Goal: Task Accomplishment & Management: Manage account settings

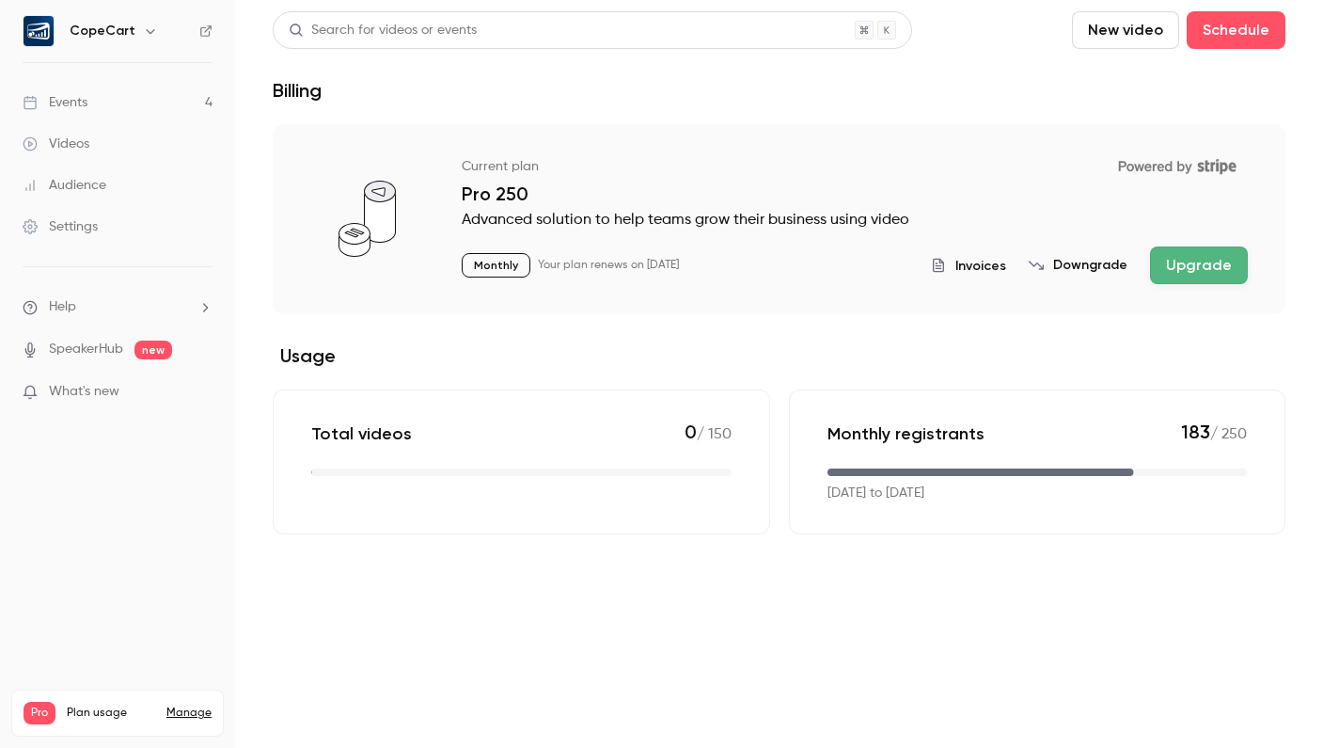
click at [146, 103] on link "Events 4" at bounding box center [117, 102] width 235 height 41
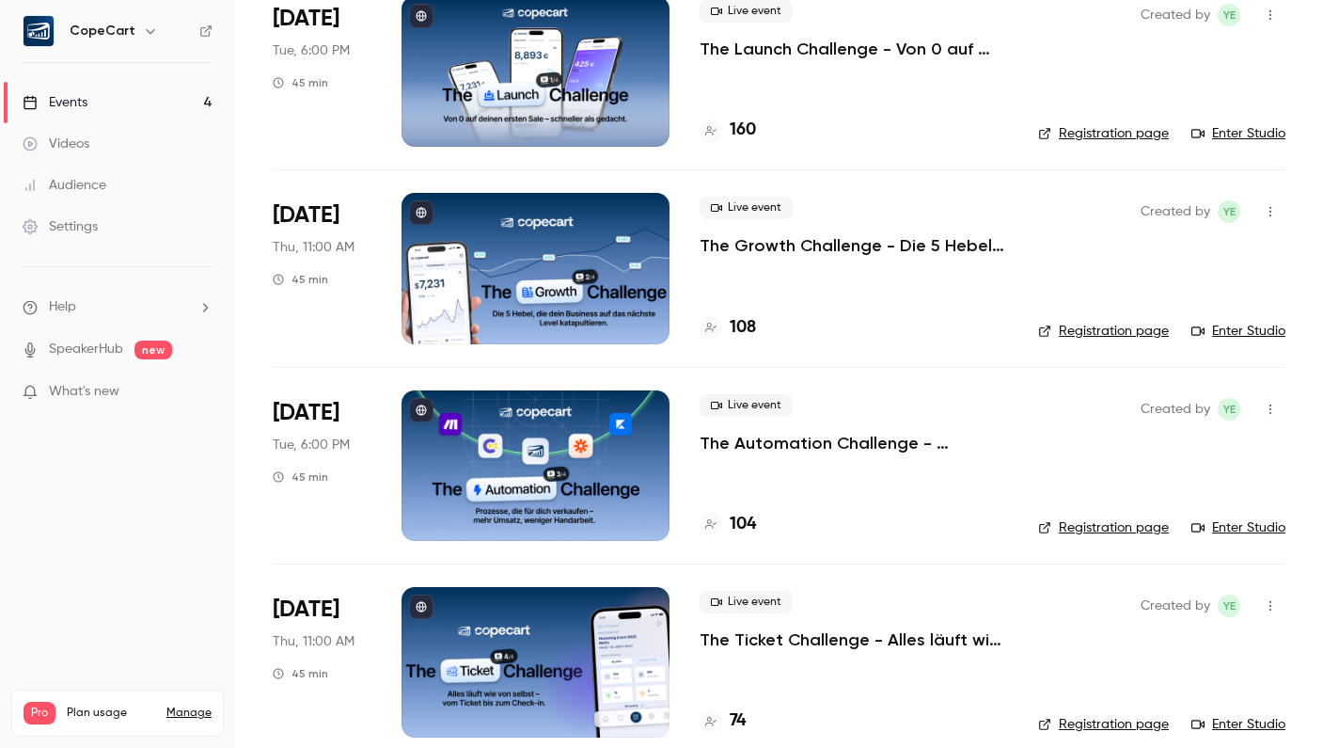
scroll to position [175, 0]
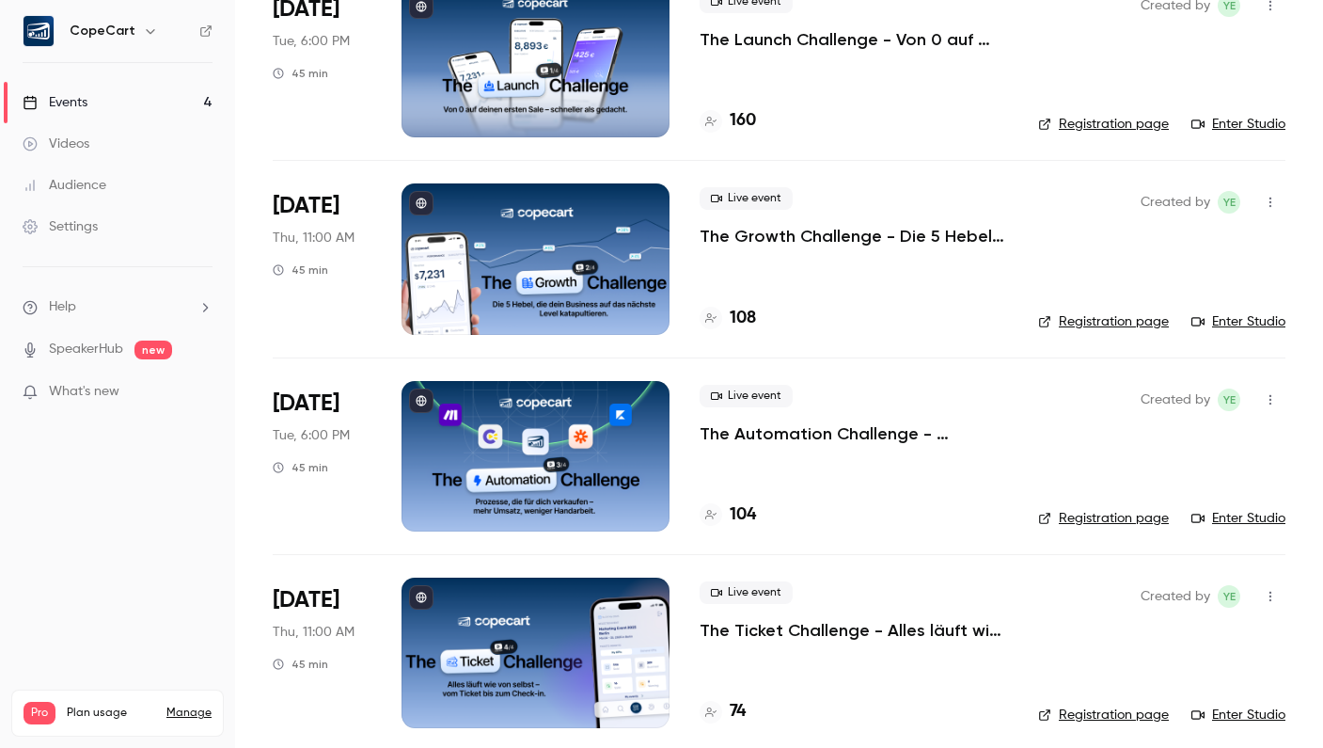
click at [98, 181] on div "Audience" at bounding box center [65, 185] width 84 height 19
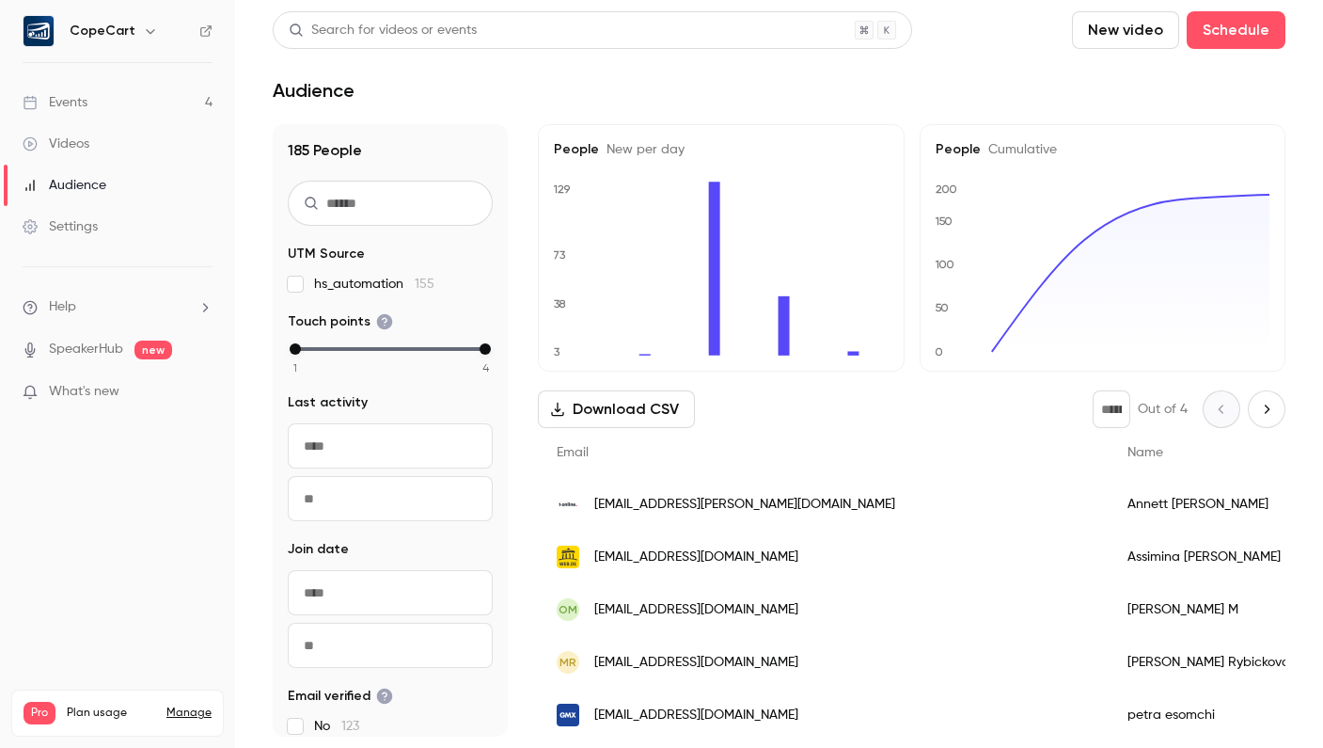
click at [183, 705] on link "Manage" at bounding box center [188, 712] width 45 height 15
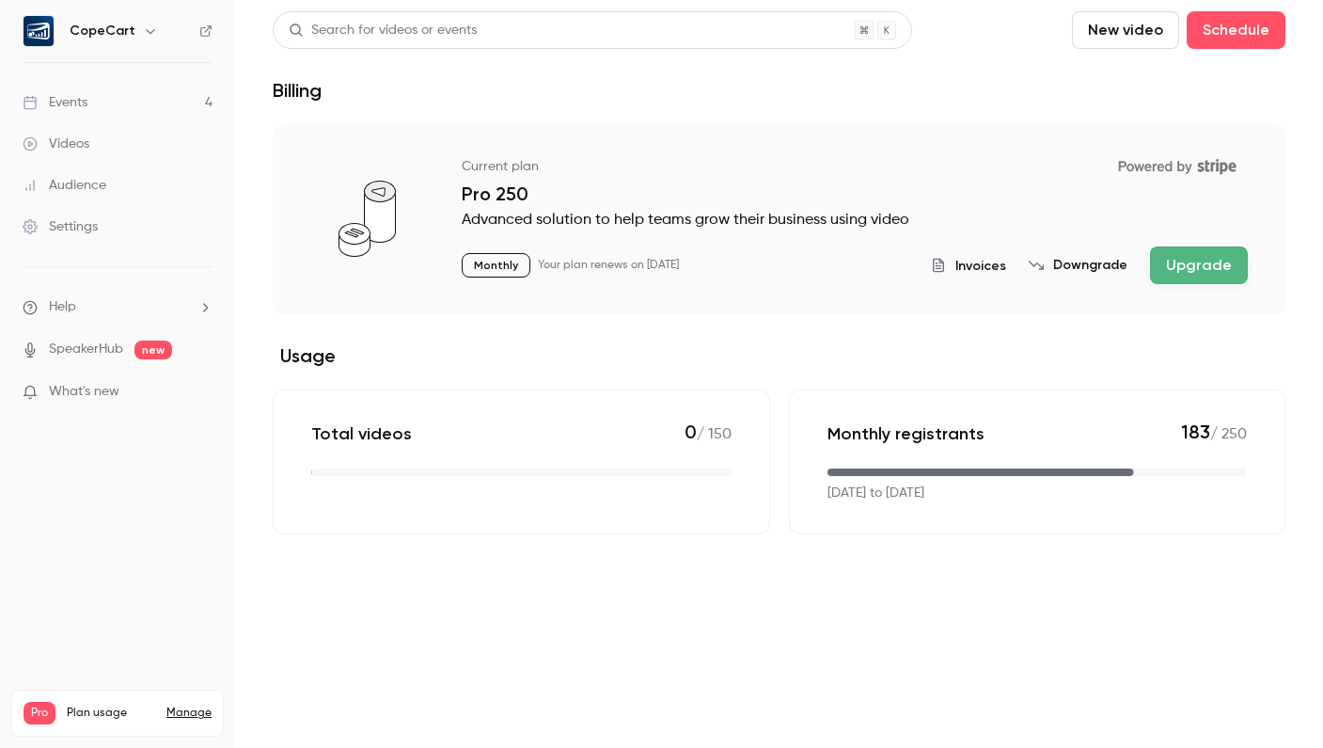
click at [103, 96] on link "Events 4" at bounding box center [117, 102] width 235 height 41
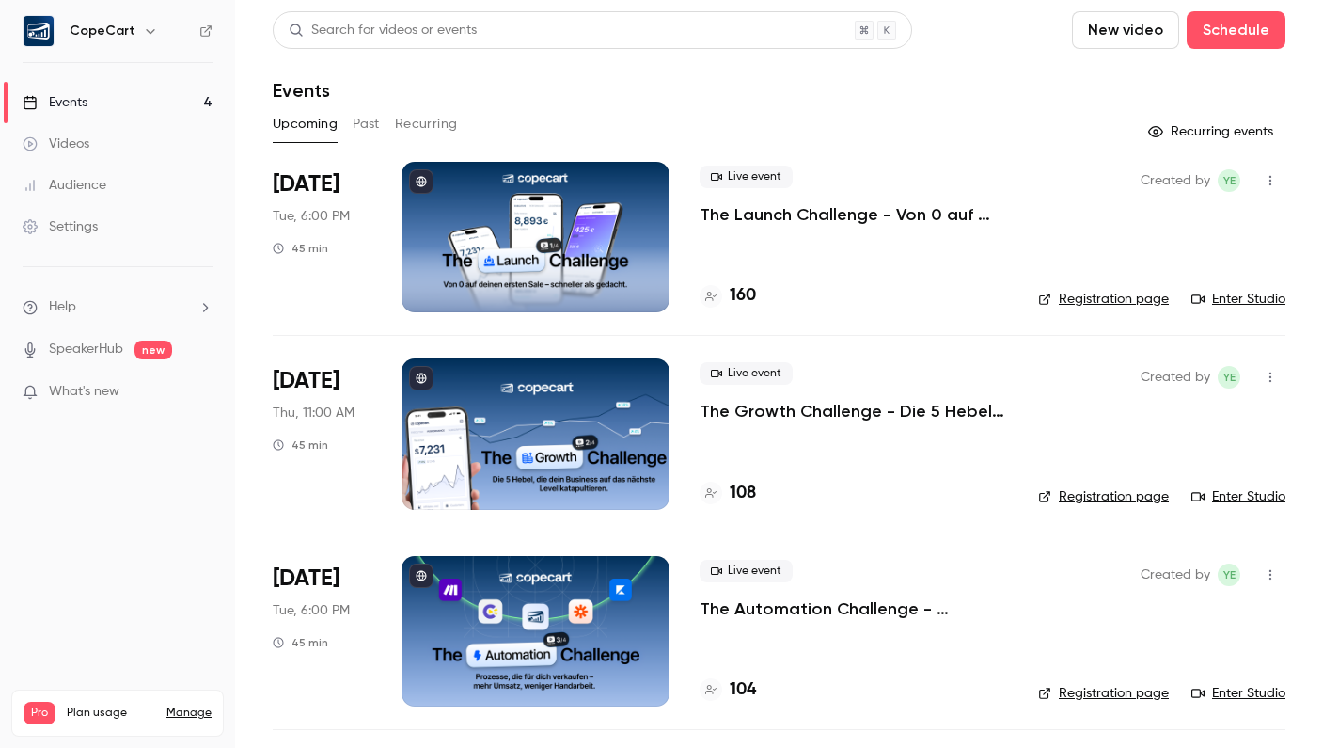
click at [184, 705] on link "Manage" at bounding box center [188, 712] width 45 height 15
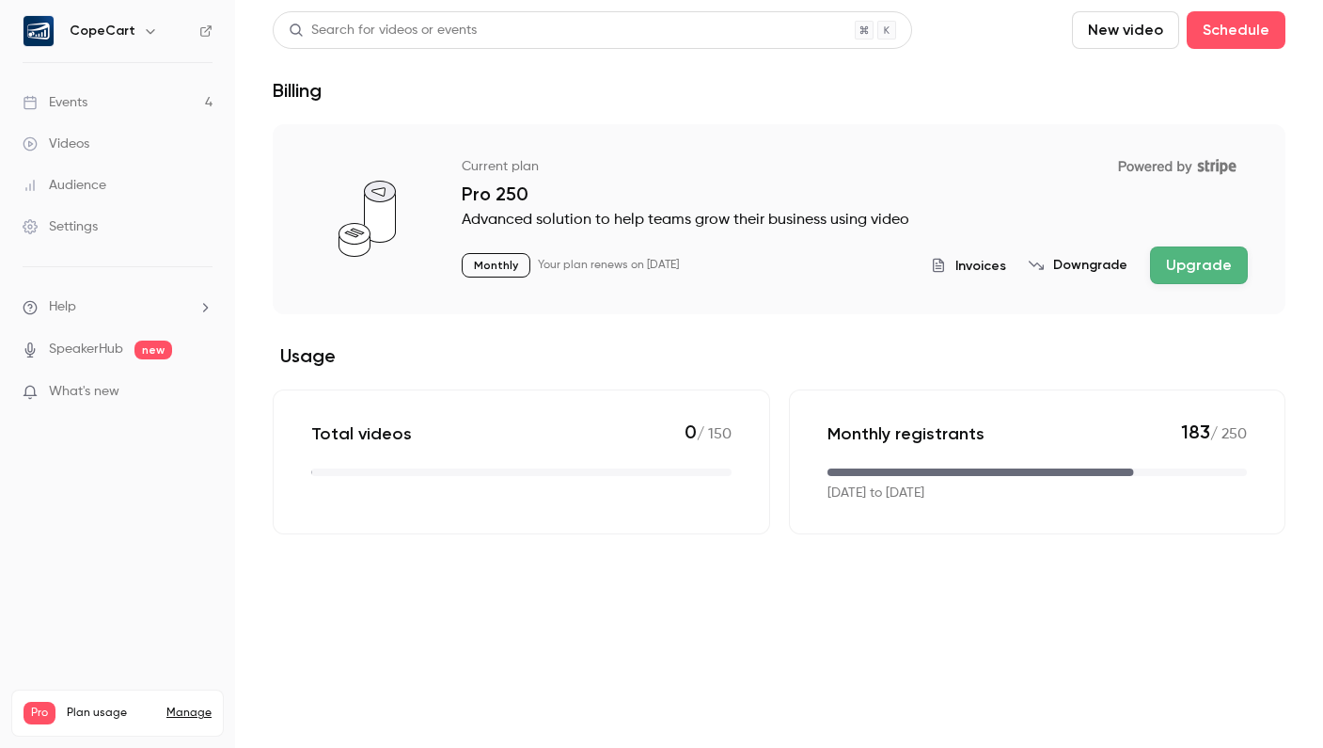
click at [1193, 274] on button "Upgrade" at bounding box center [1199, 265] width 98 height 38
click at [184, 705] on link "Manage" at bounding box center [188, 712] width 45 height 15
click at [1214, 273] on button "Upgrade" at bounding box center [1199, 265] width 98 height 38
click at [133, 100] on link "Events 4" at bounding box center [117, 102] width 235 height 41
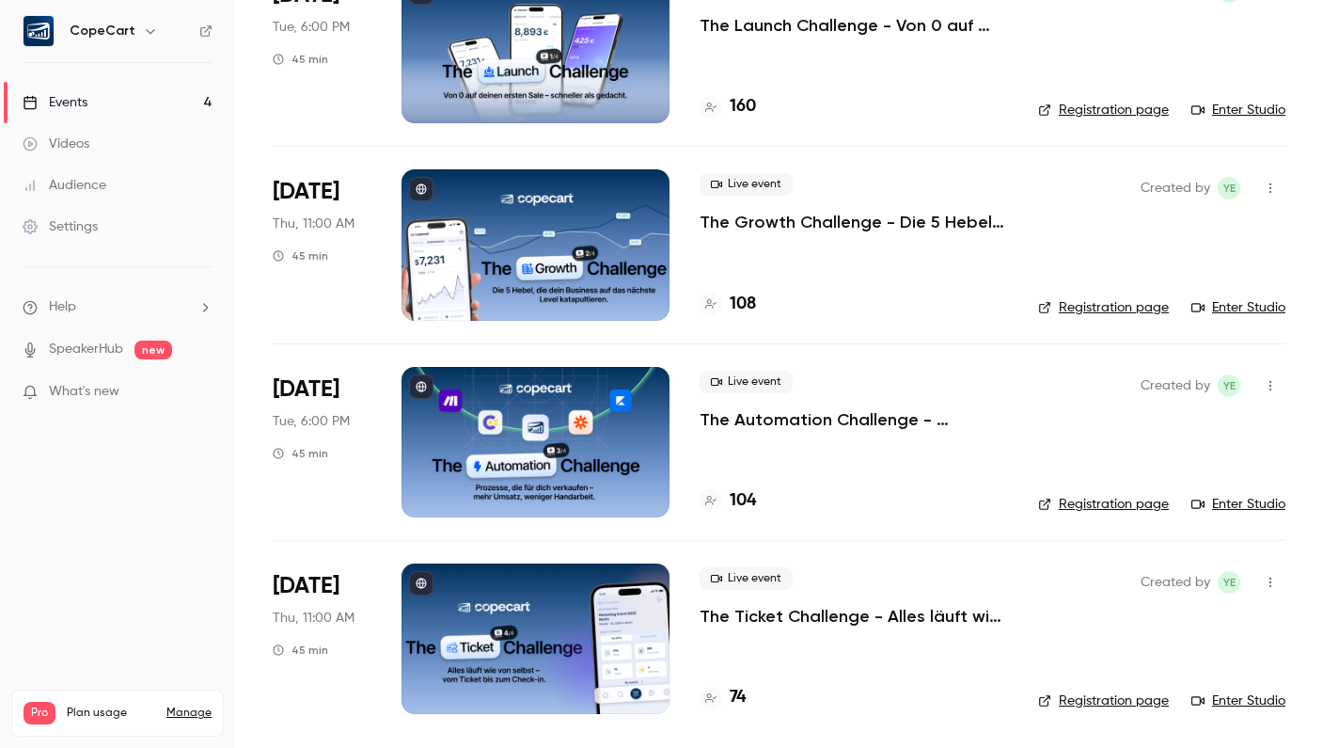
scroll to position [189, 0]
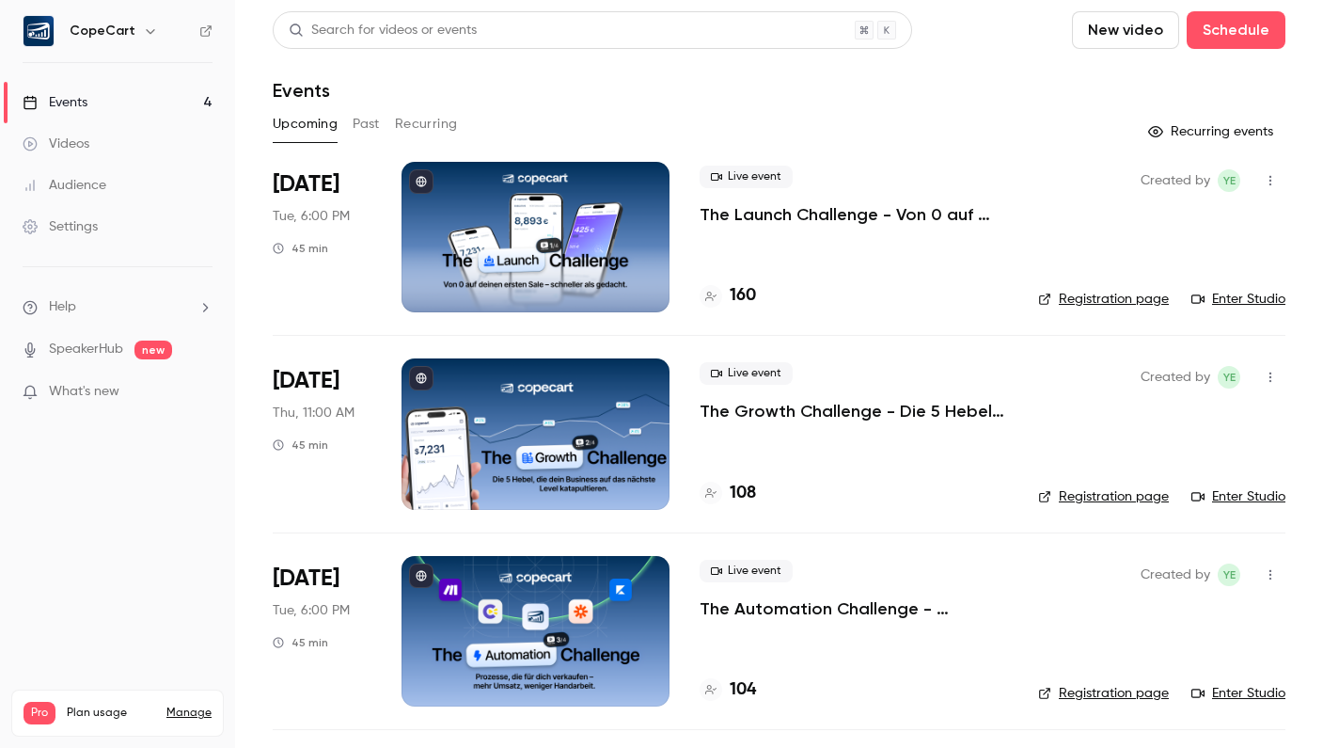
click at [139, 186] on link "Audience" at bounding box center [117, 185] width 235 height 41
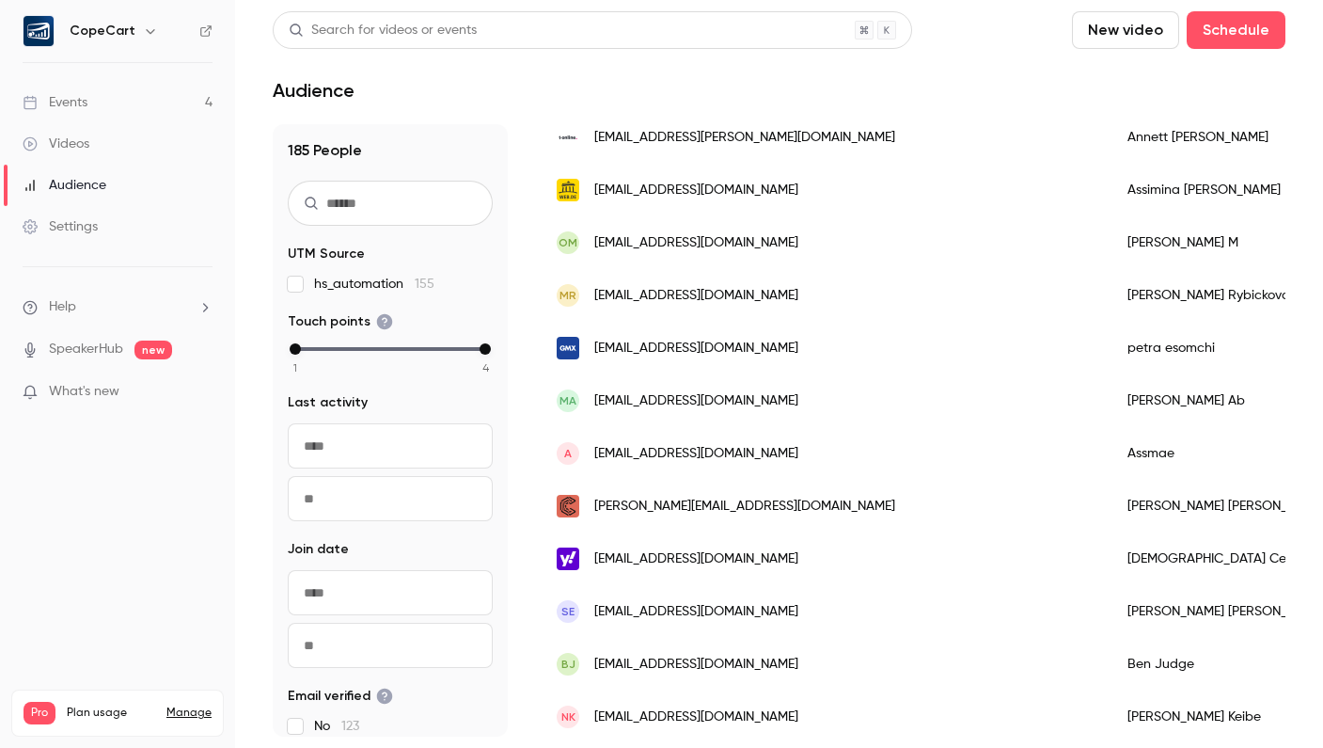
scroll to position [226, 0]
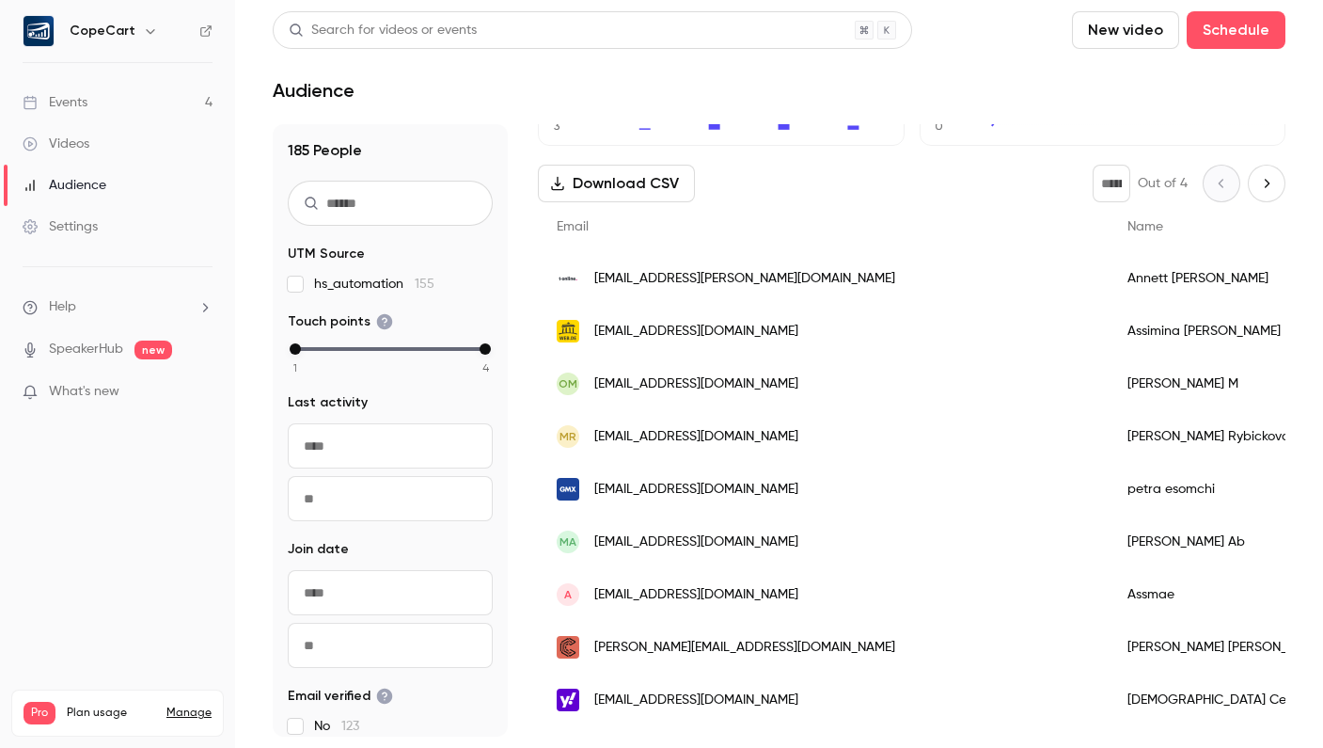
click at [184, 705] on link "Manage" at bounding box center [188, 712] width 45 height 15
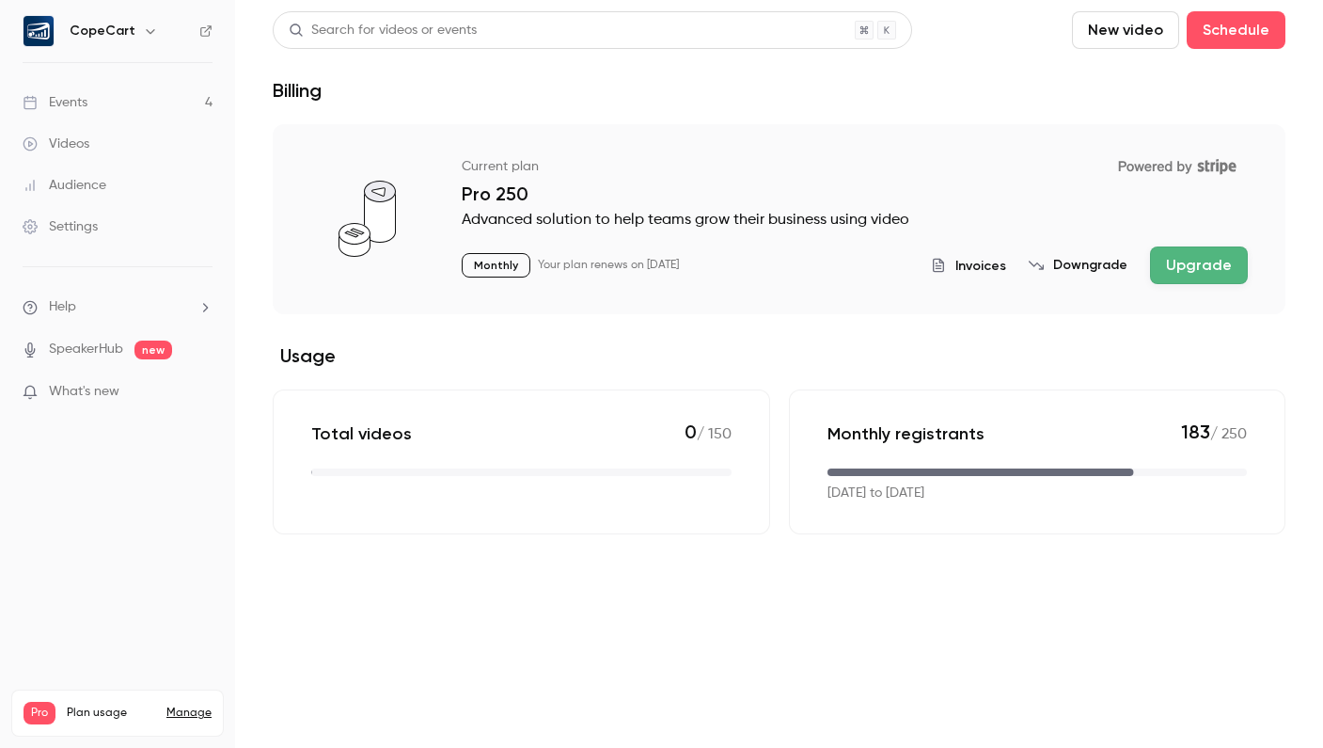
click at [1175, 271] on button "Upgrade" at bounding box center [1199, 265] width 98 height 38
click at [101, 101] on link "Events 4" at bounding box center [117, 102] width 235 height 41
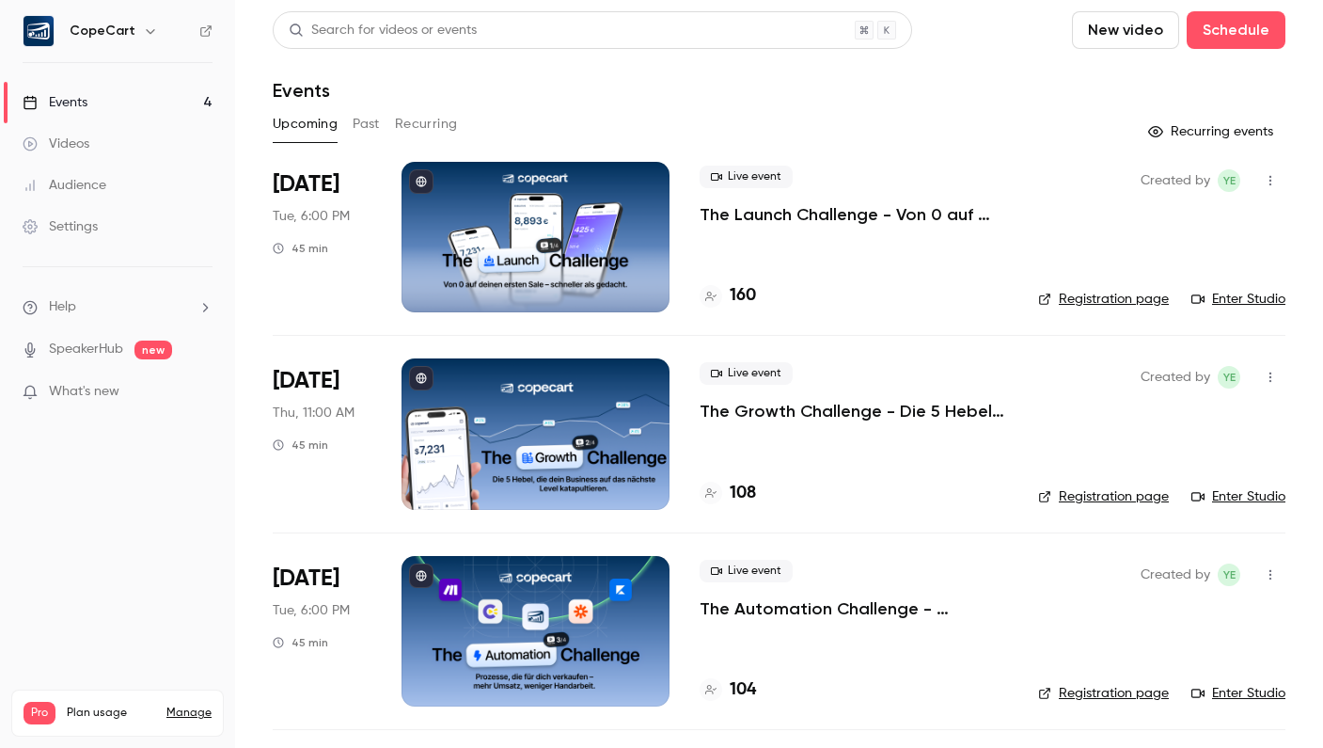
click at [506, 280] on div at bounding box center [536, 237] width 268 height 150
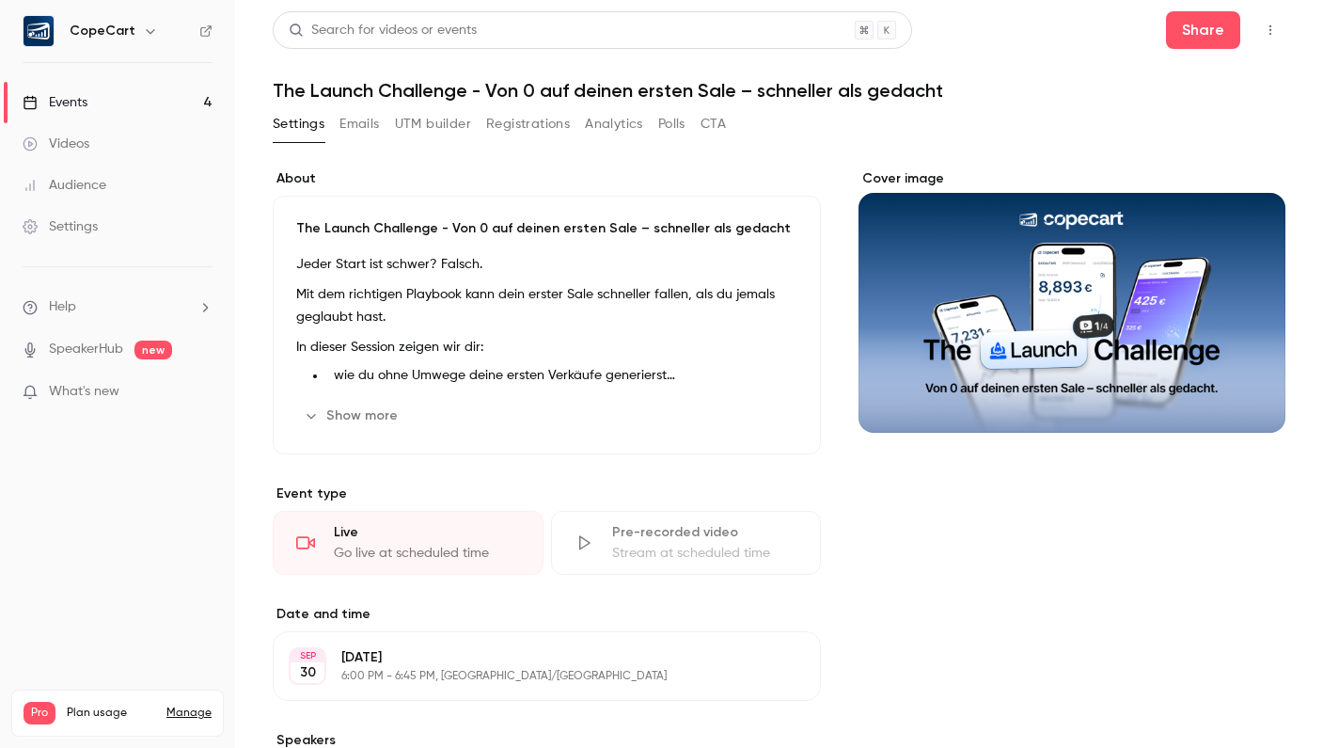
click at [140, 101] on link "Events 4" at bounding box center [117, 102] width 235 height 41
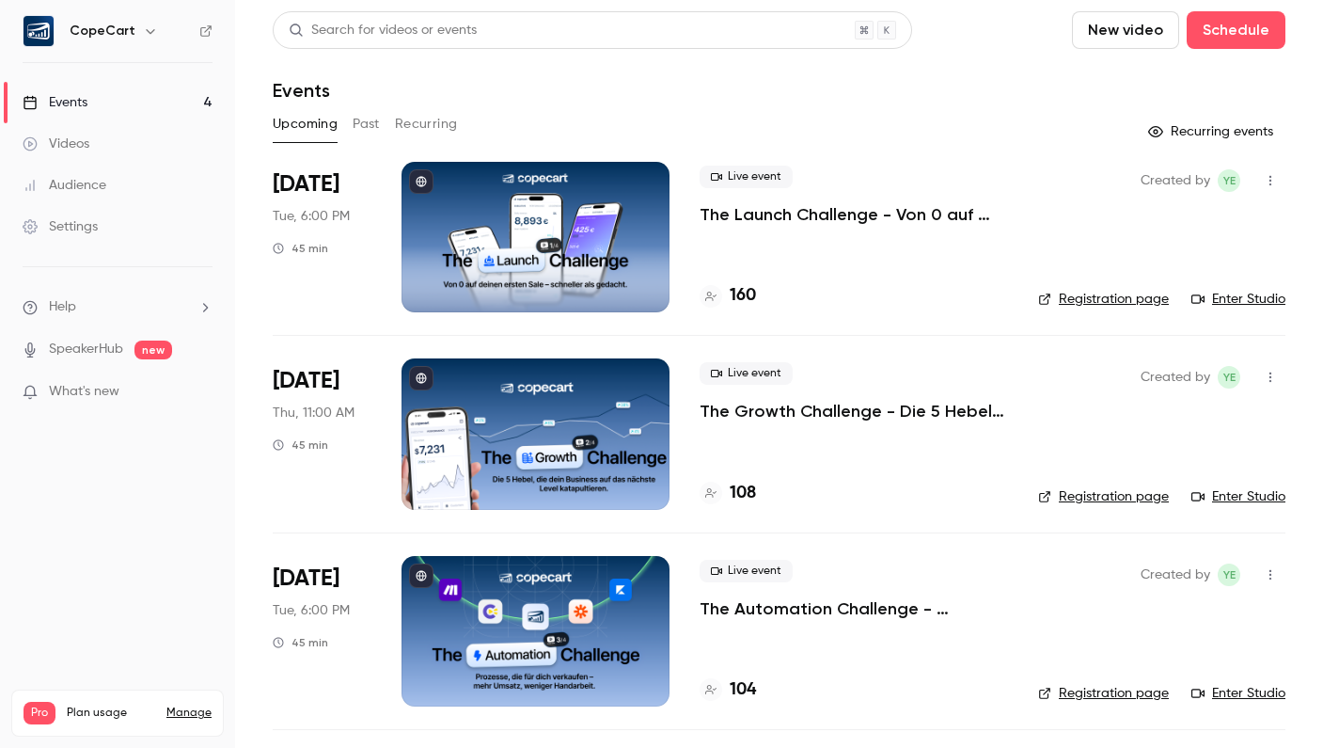
click at [552, 439] on div at bounding box center [536, 433] width 268 height 150
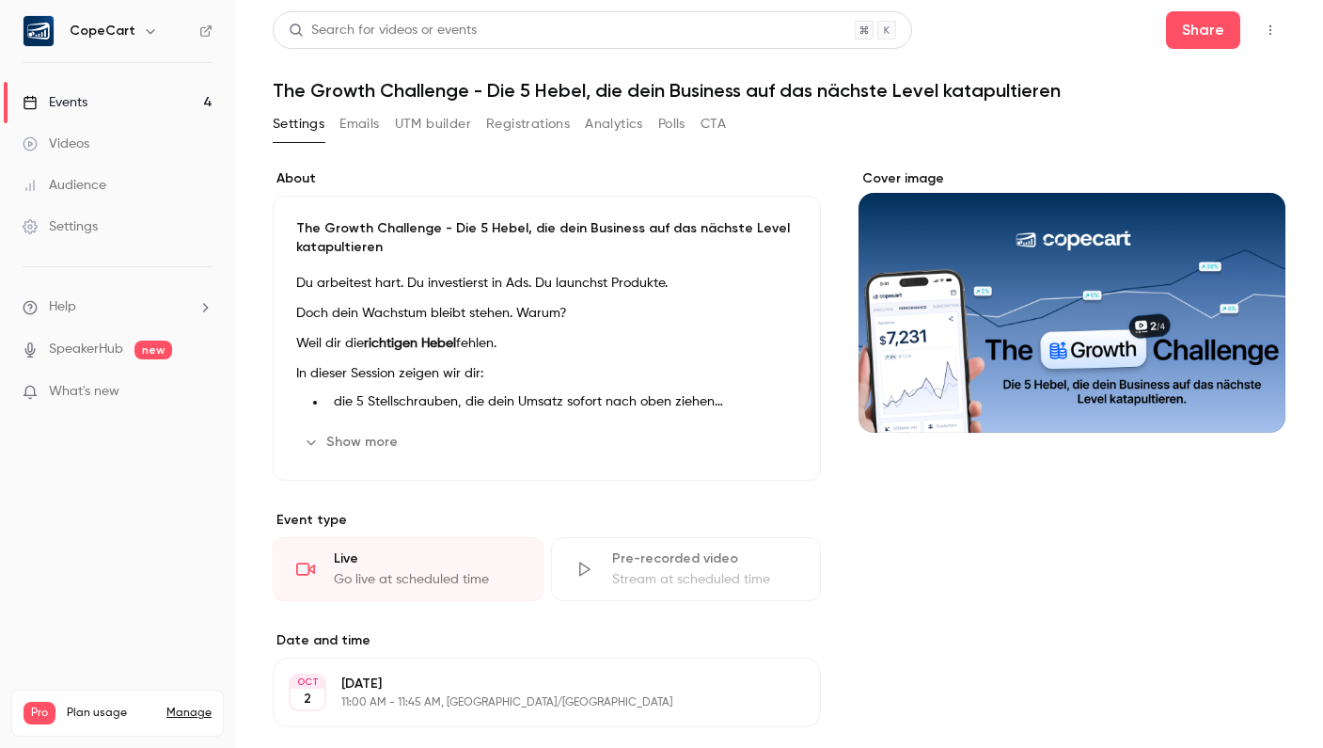
click at [140, 102] on link "Events 4" at bounding box center [117, 102] width 235 height 41
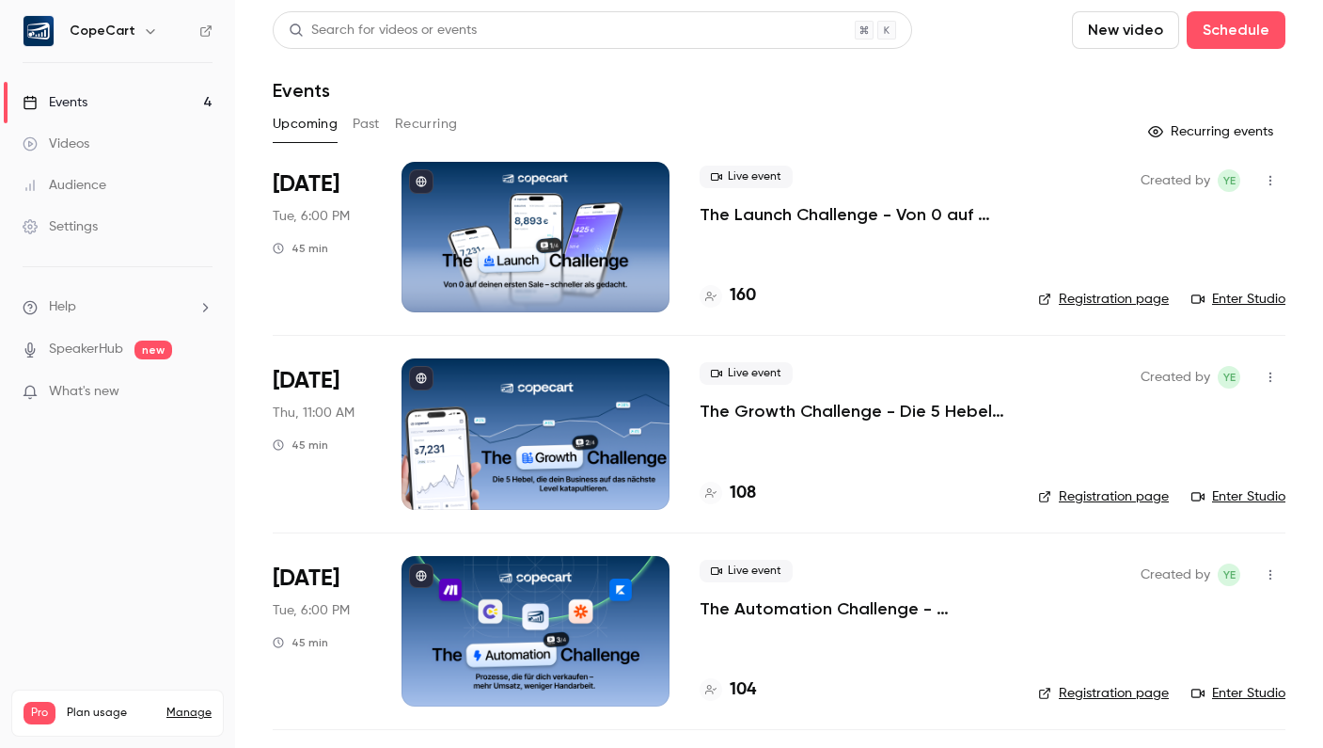
click at [509, 637] on div at bounding box center [536, 631] width 268 height 150
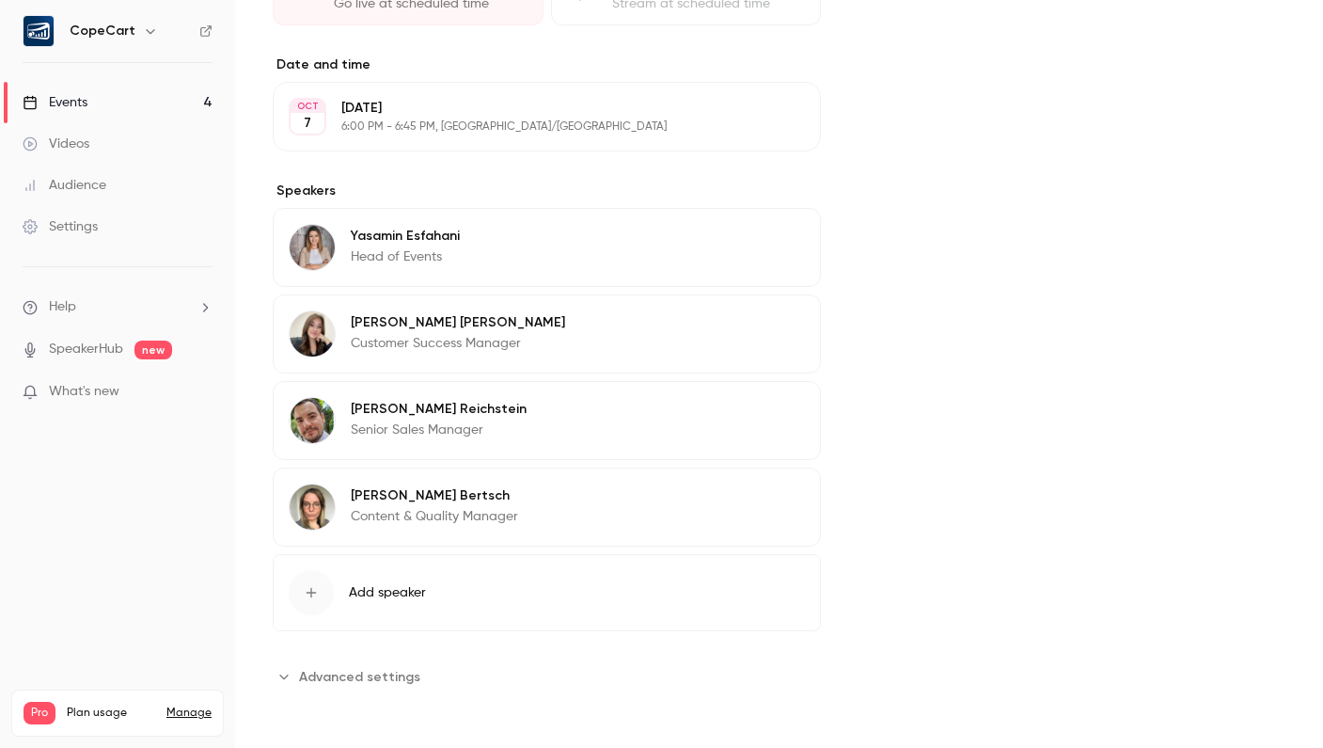
scroll to position [576, 0]
click at [162, 97] on link "Events 4" at bounding box center [117, 102] width 235 height 41
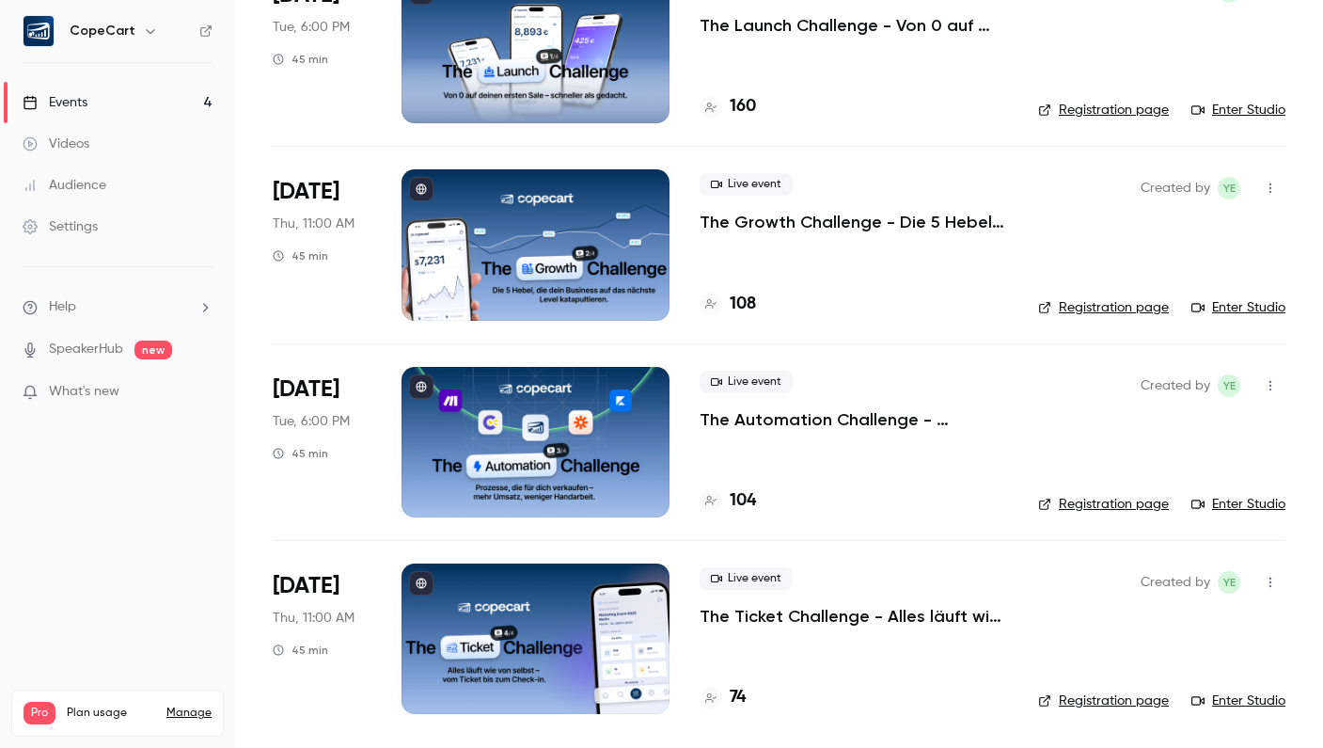
scroll to position [189, 0]
click at [547, 633] on div at bounding box center [536, 638] width 268 height 150
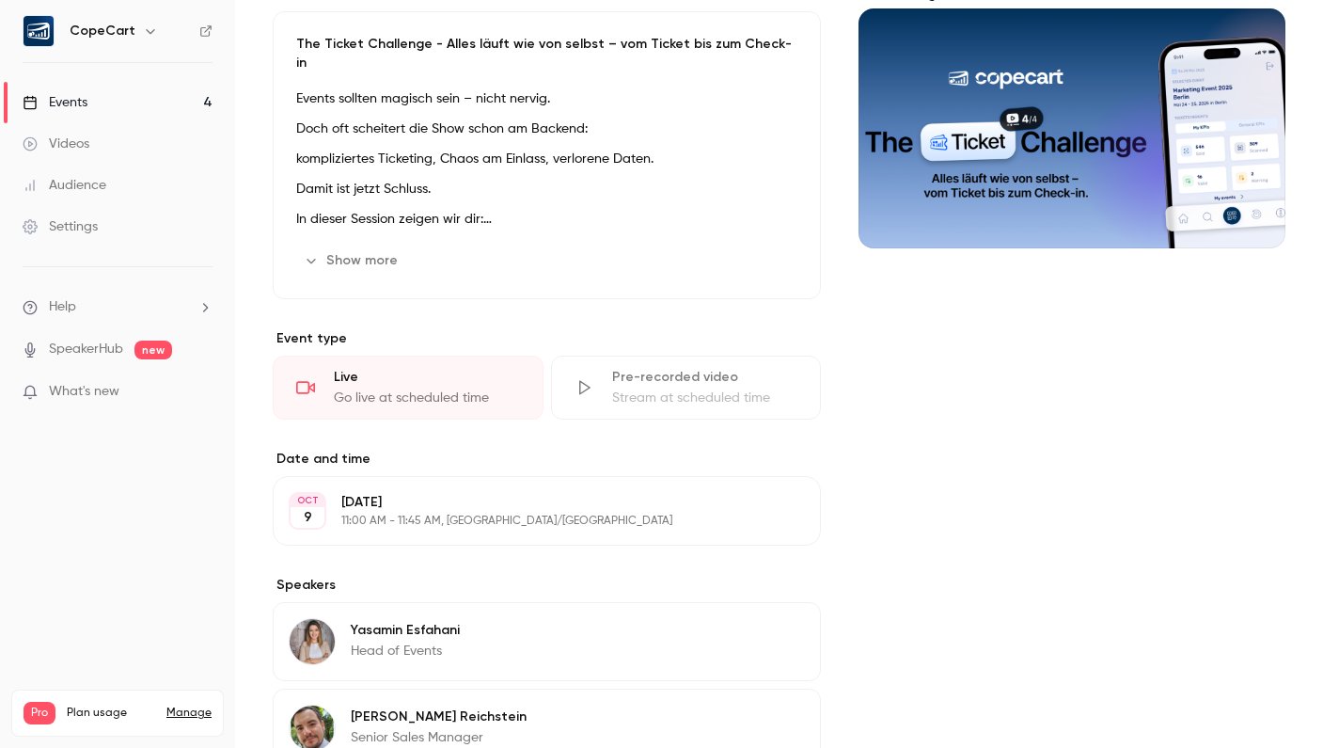
scroll to position [179, 0]
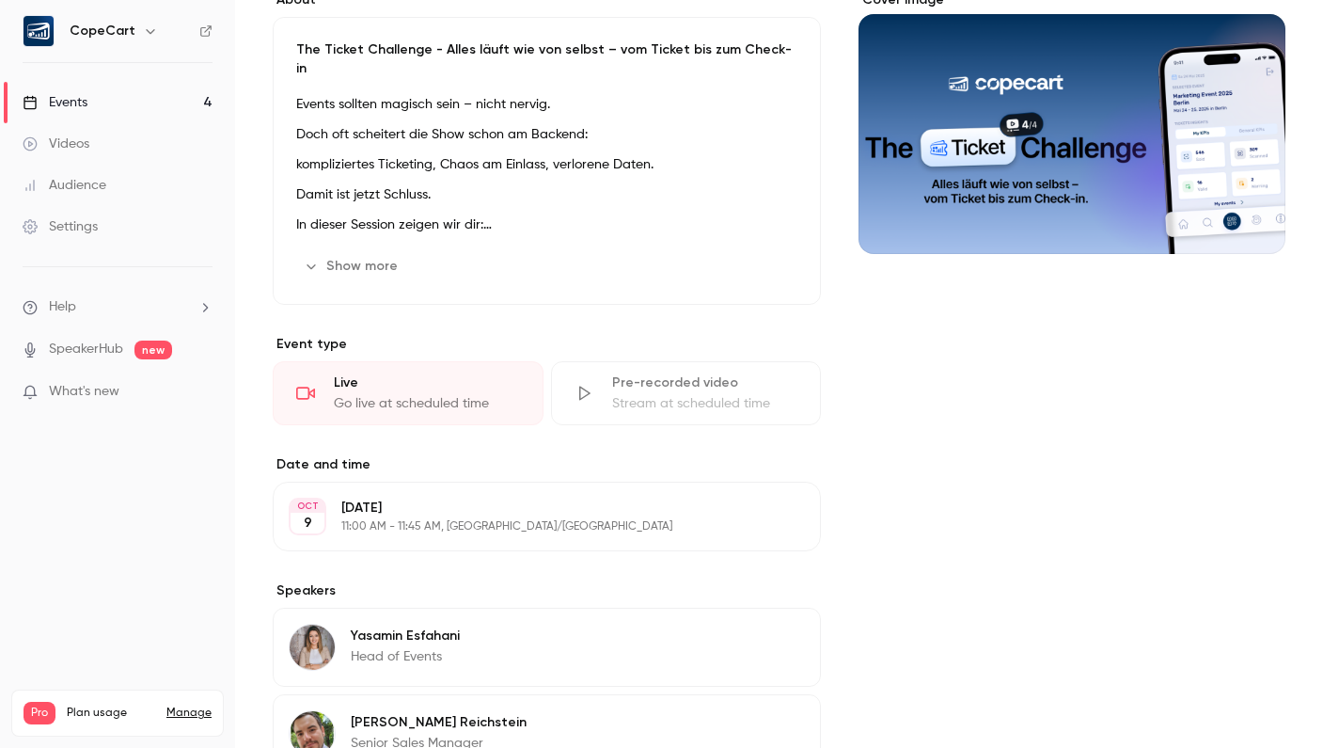
click at [167, 98] on link "Events 4" at bounding box center [117, 102] width 235 height 41
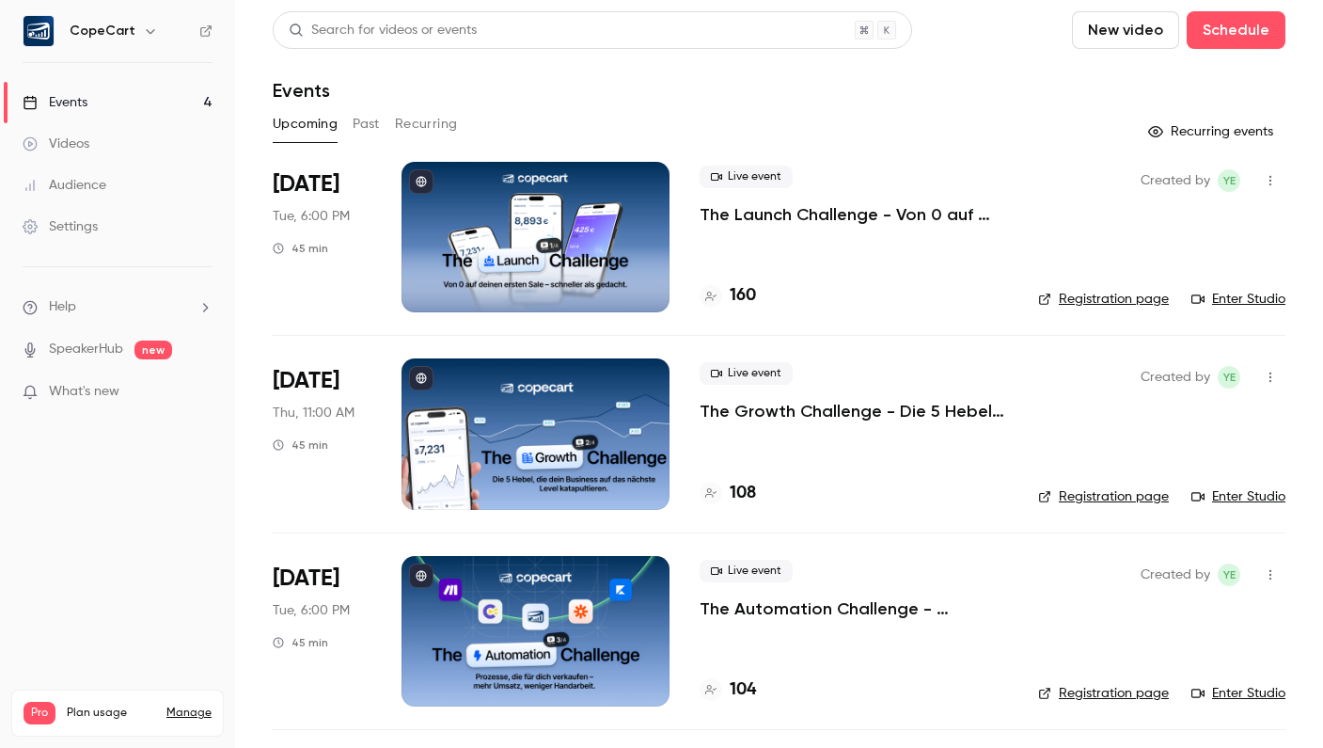
click at [124, 216] on link "Settings" at bounding box center [117, 226] width 235 height 41
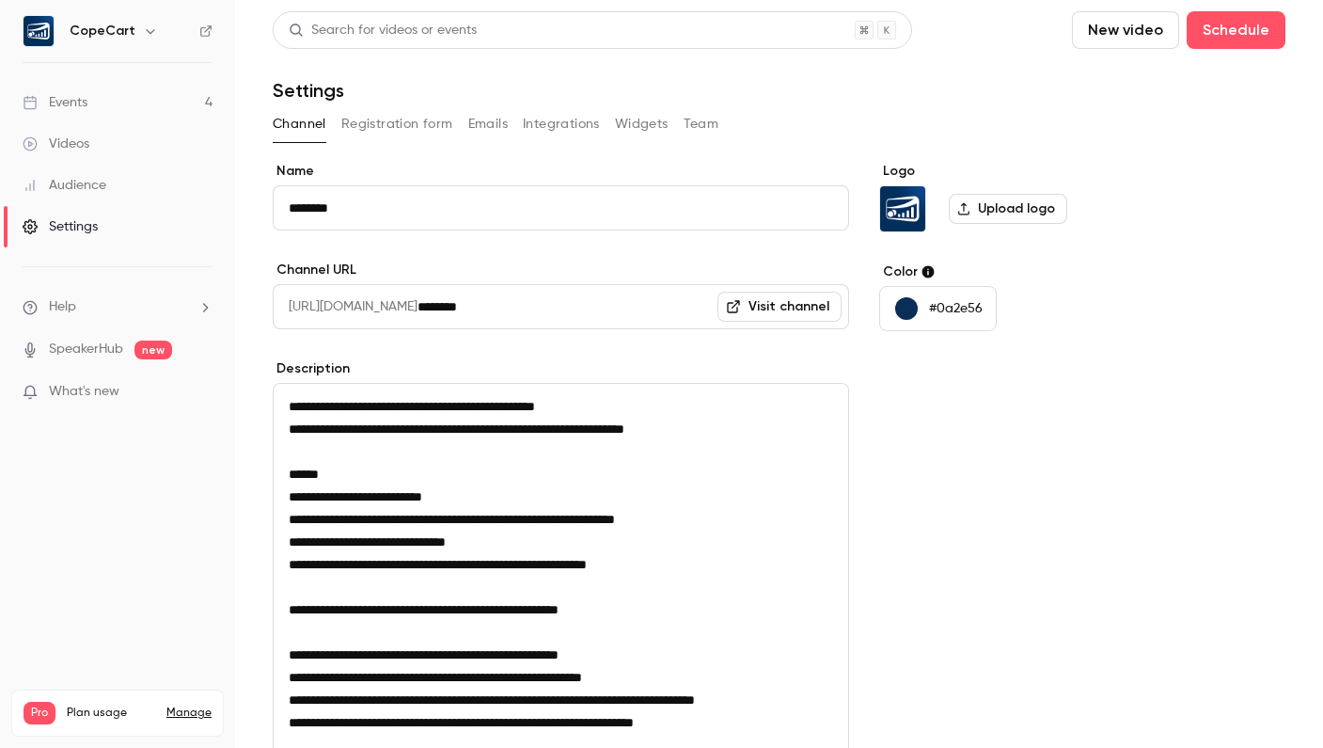
click at [755, 307] on link "Visit channel" at bounding box center [780, 307] width 124 height 30
click at [126, 95] on link "Events 4" at bounding box center [117, 102] width 235 height 41
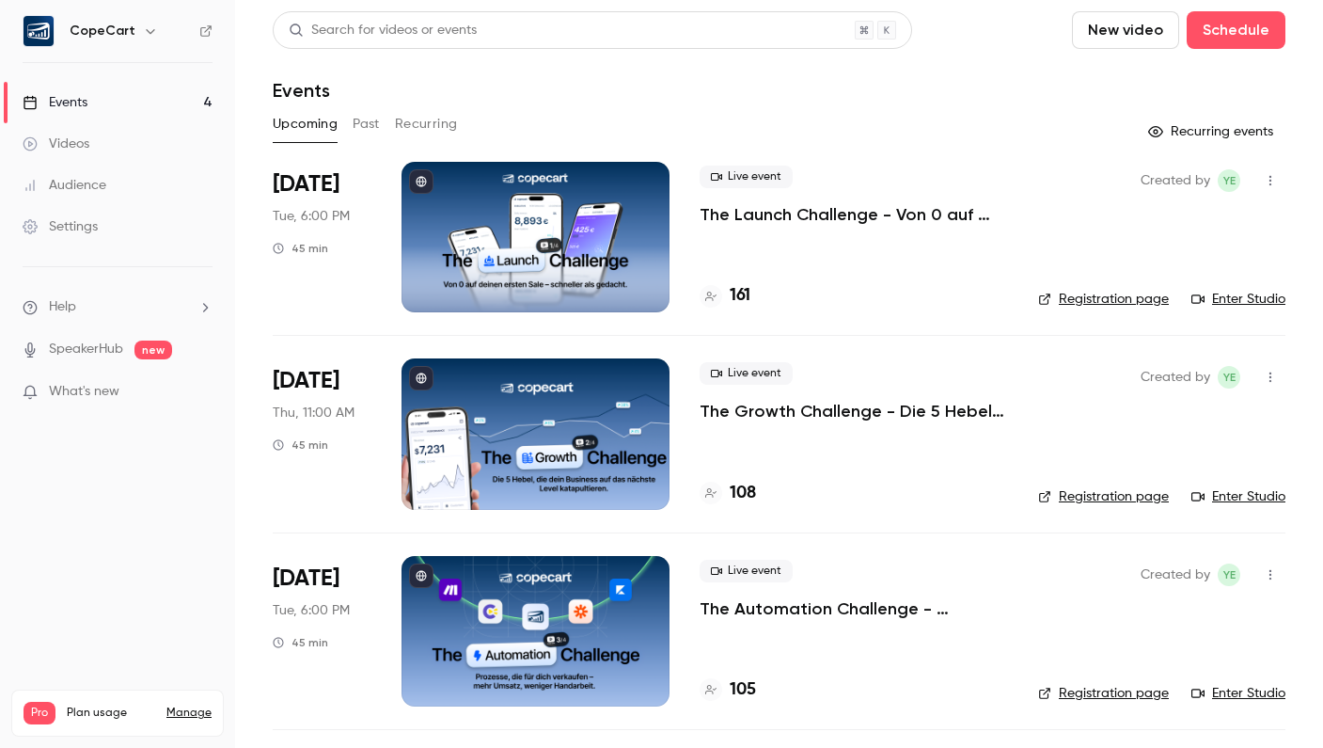
click at [125, 179] on link "Audience" at bounding box center [117, 185] width 235 height 41
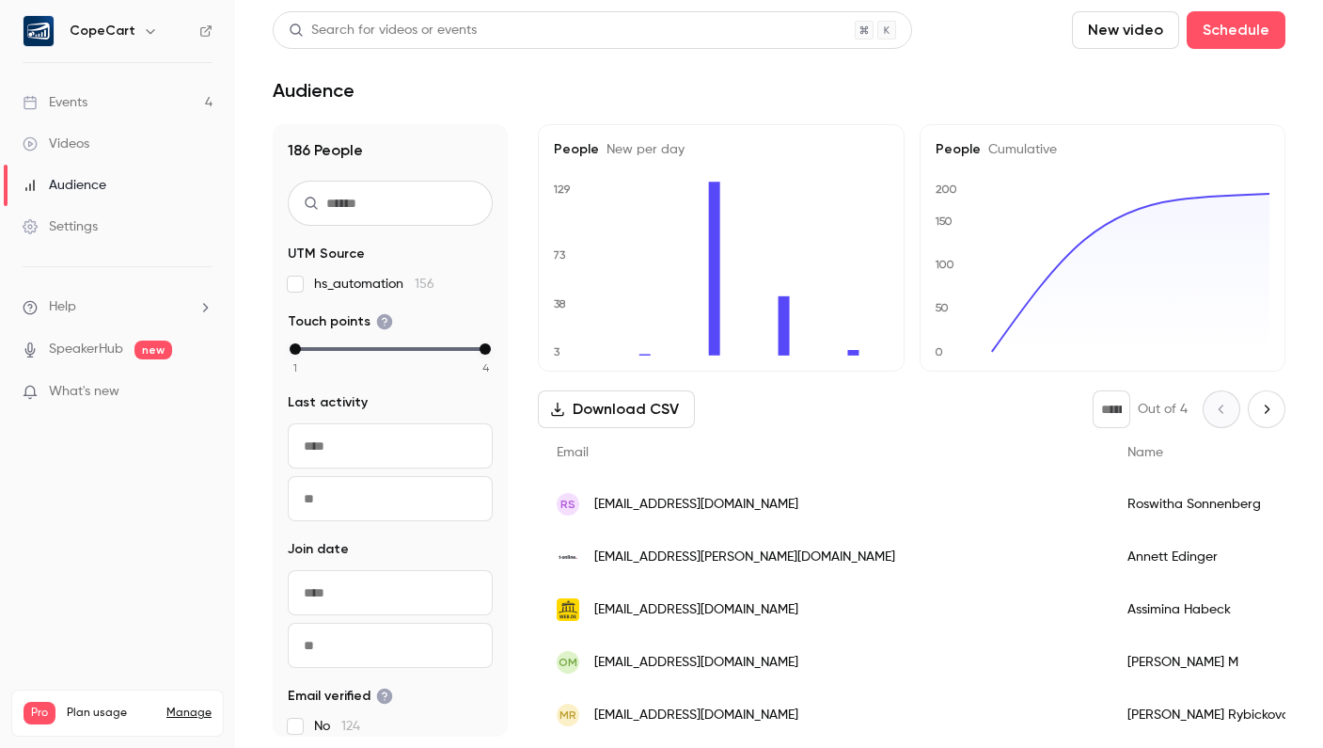
click at [128, 182] on link "Audience" at bounding box center [117, 185] width 235 height 41
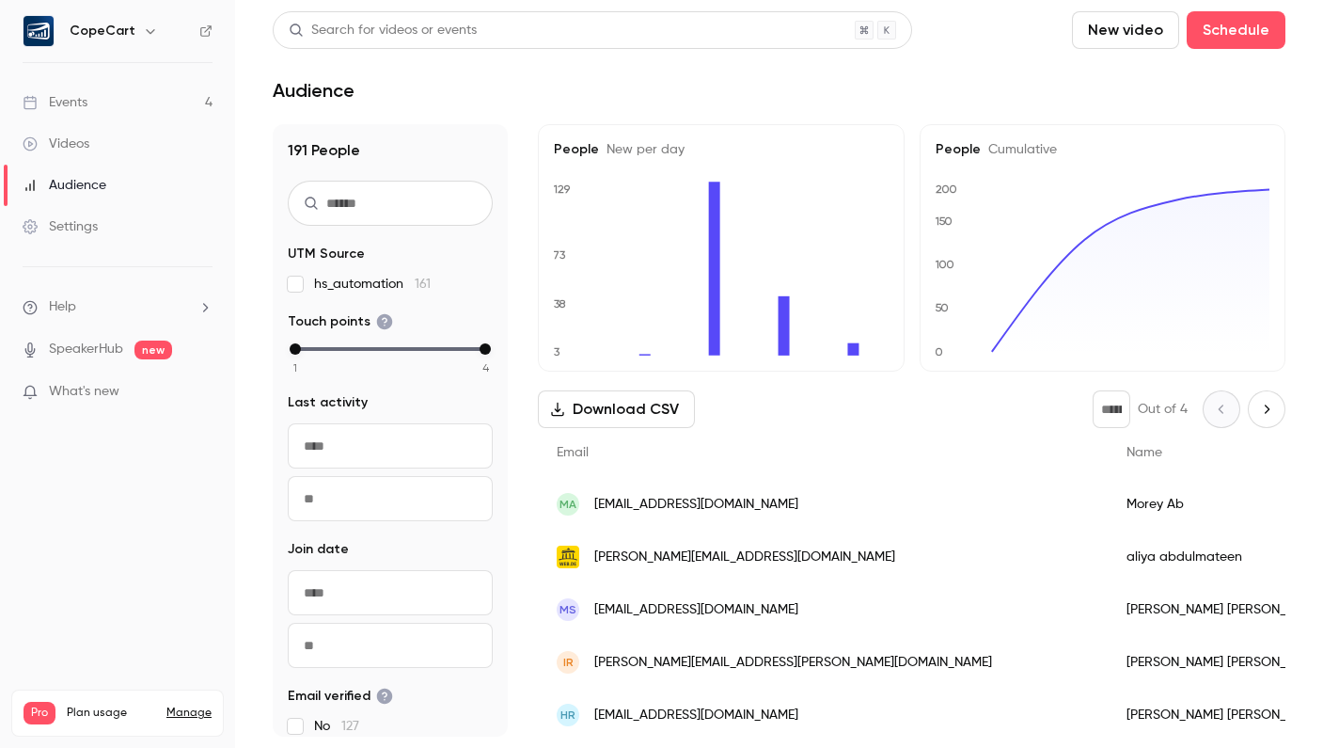
click at [150, 102] on link "Events 4" at bounding box center [117, 102] width 235 height 41
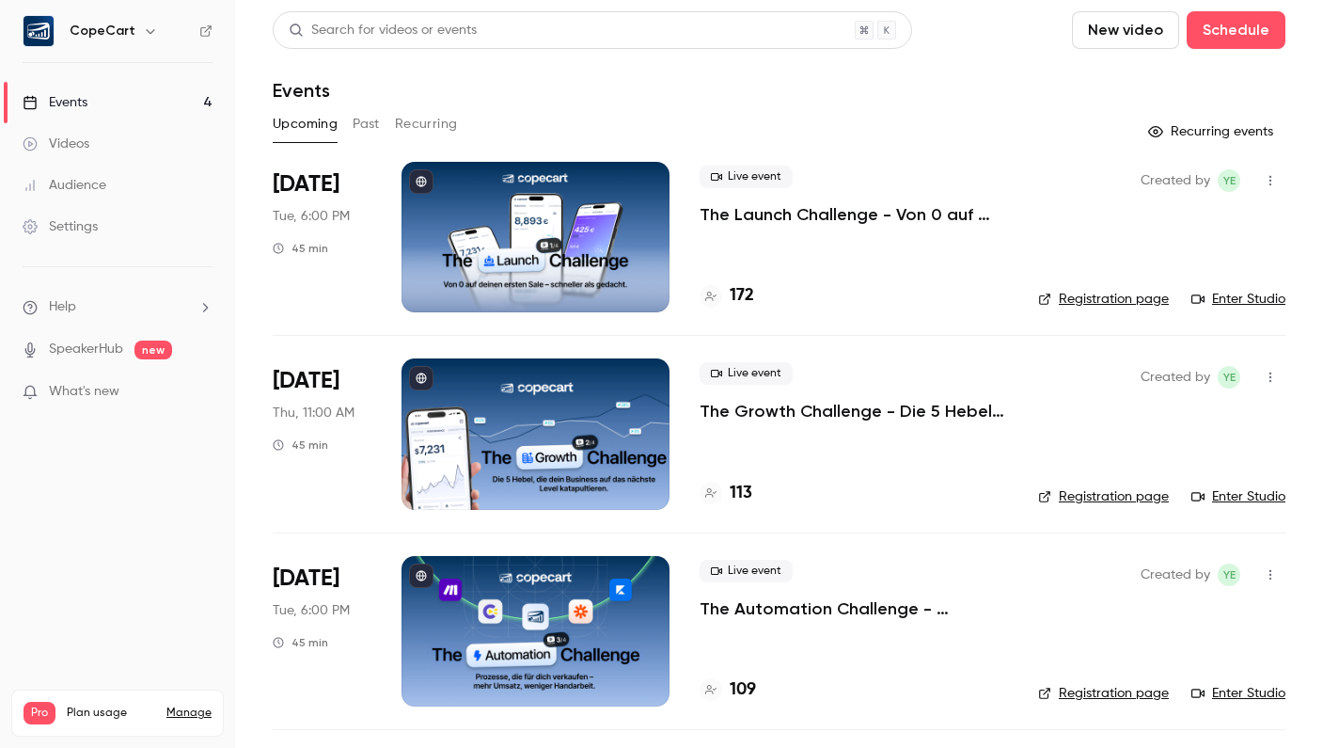
click at [119, 188] on link "Audience" at bounding box center [117, 185] width 235 height 41
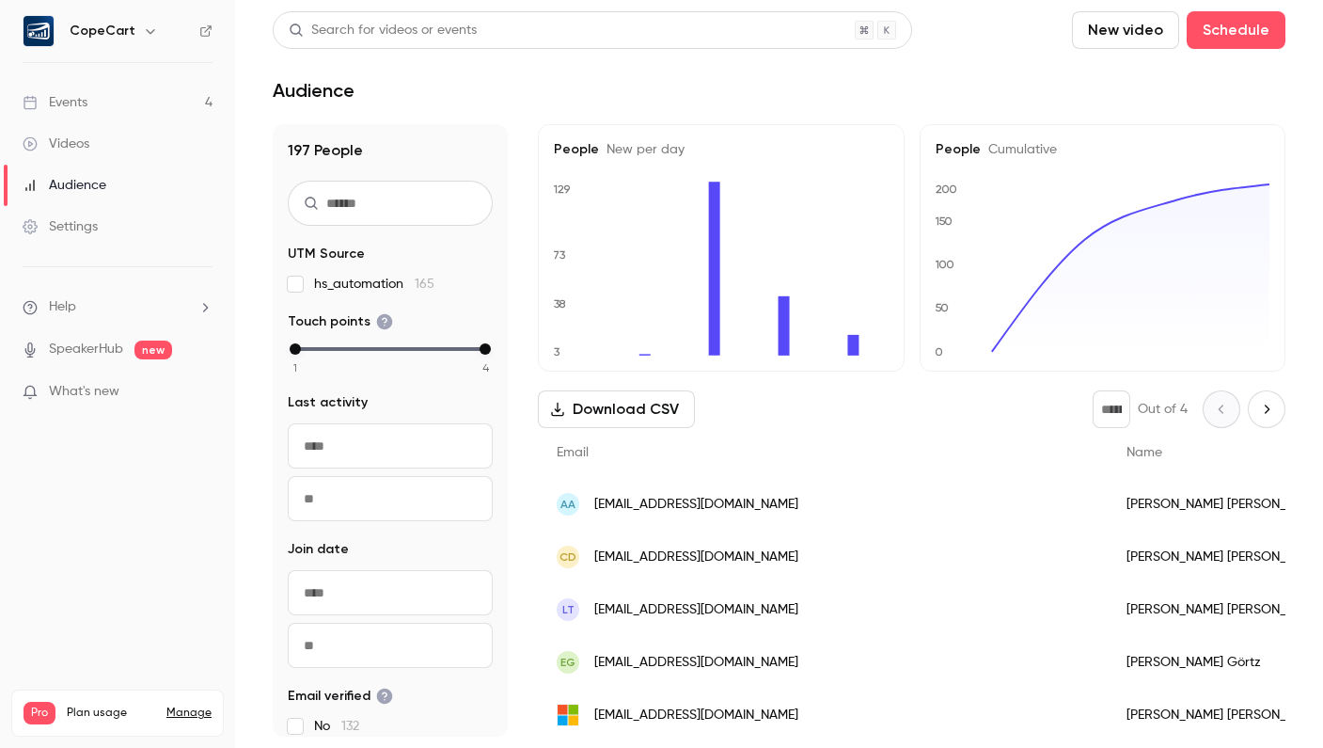
click at [101, 233] on link "Settings" at bounding box center [117, 226] width 235 height 41
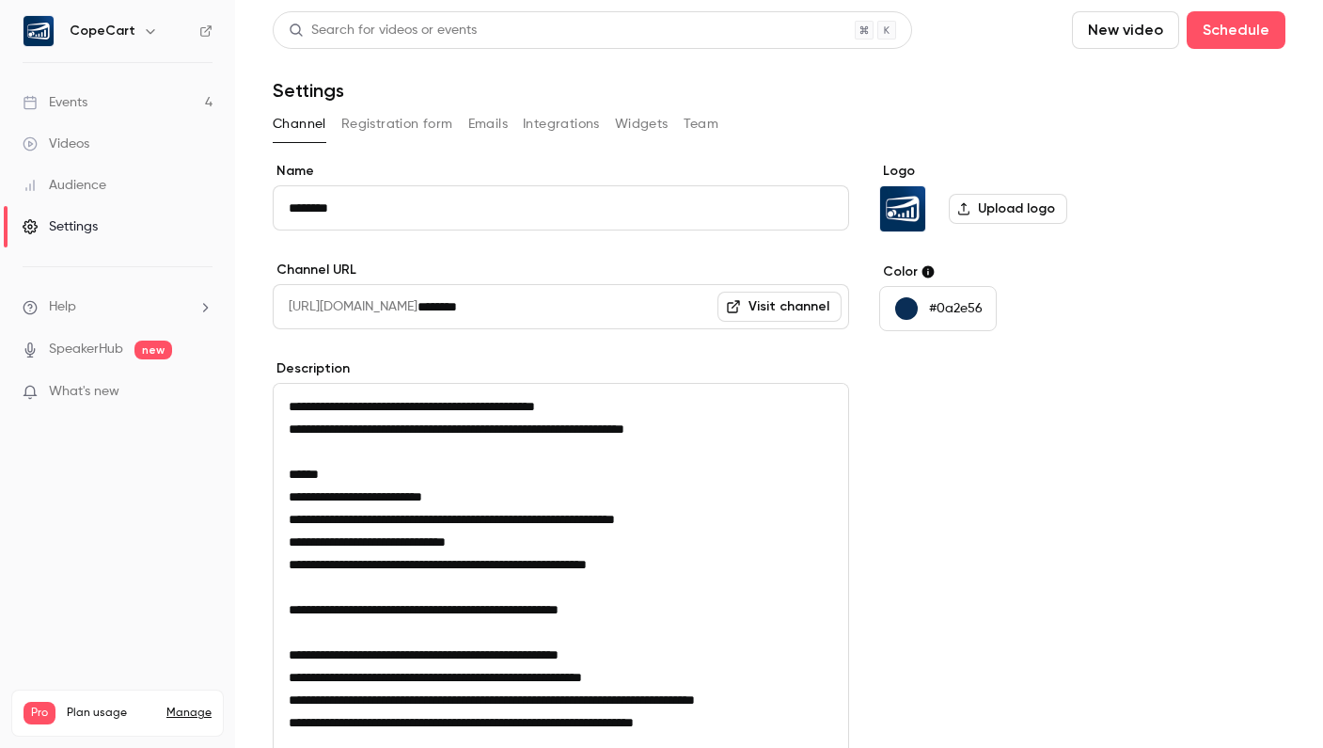
click at [765, 308] on link "Visit channel" at bounding box center [780, 307] width 124 height 30
click at [113, 183] on link "Audience" at bounding box center [117, 185] width 235 height 41
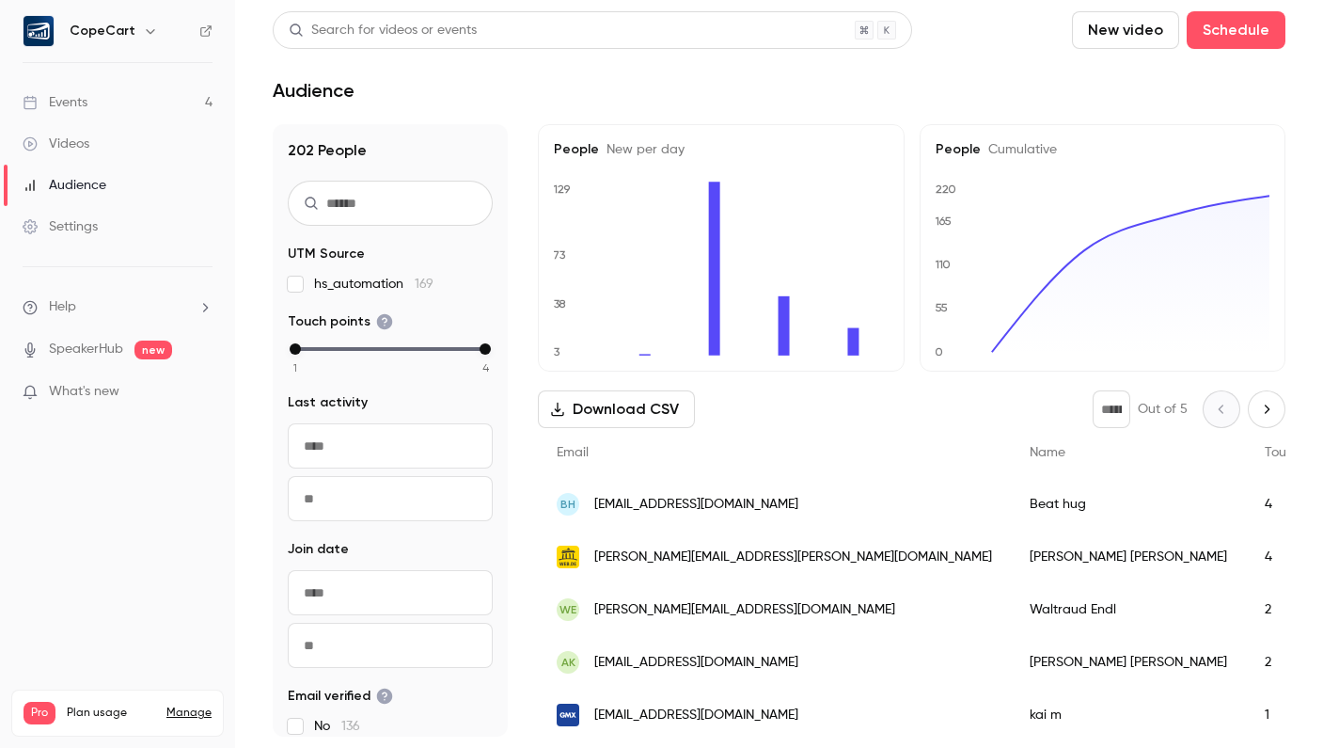
click at [104, 99] on link "Events 4" at bounding box center [117, 102] width 235 height 41
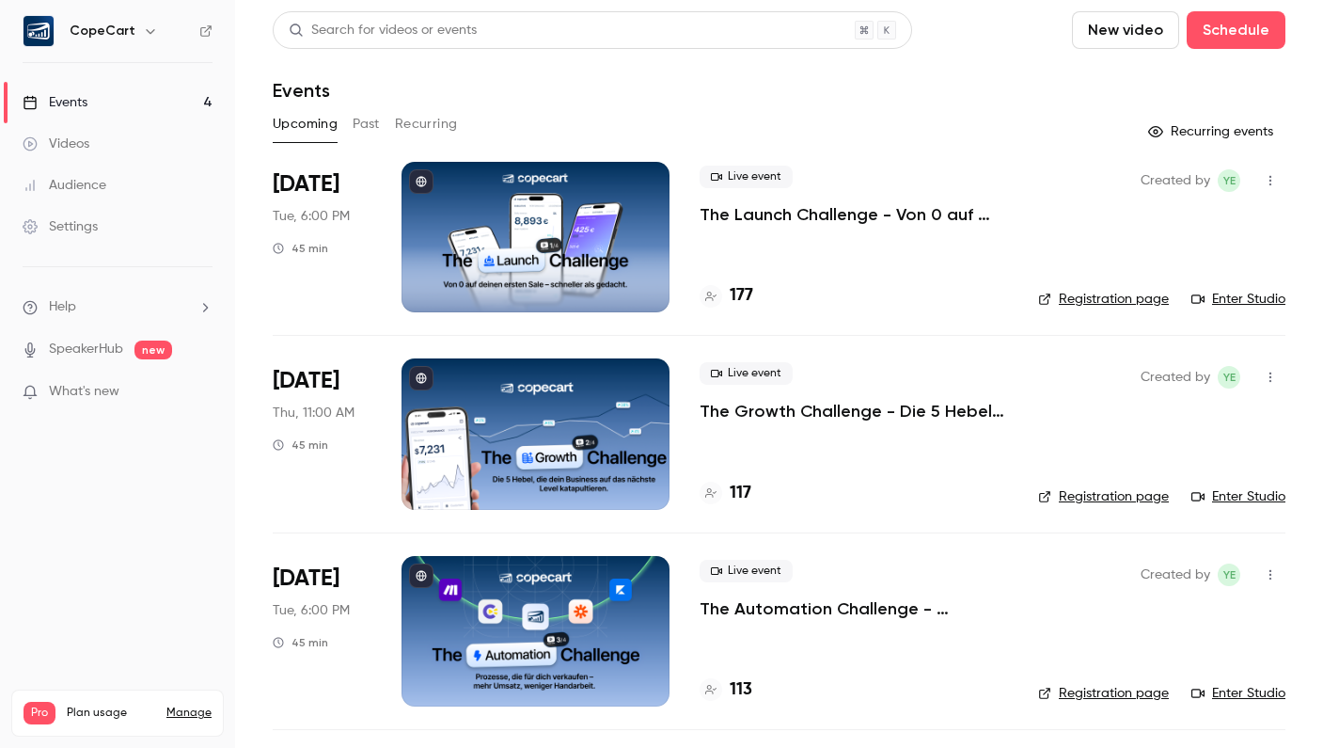
click at [128, 104] on link "Events 4" at bounding box center [117, 102] width 235 height 41
click at [126, 174] on link "Audience" at bounding box center [117, 185] width 235 height 41
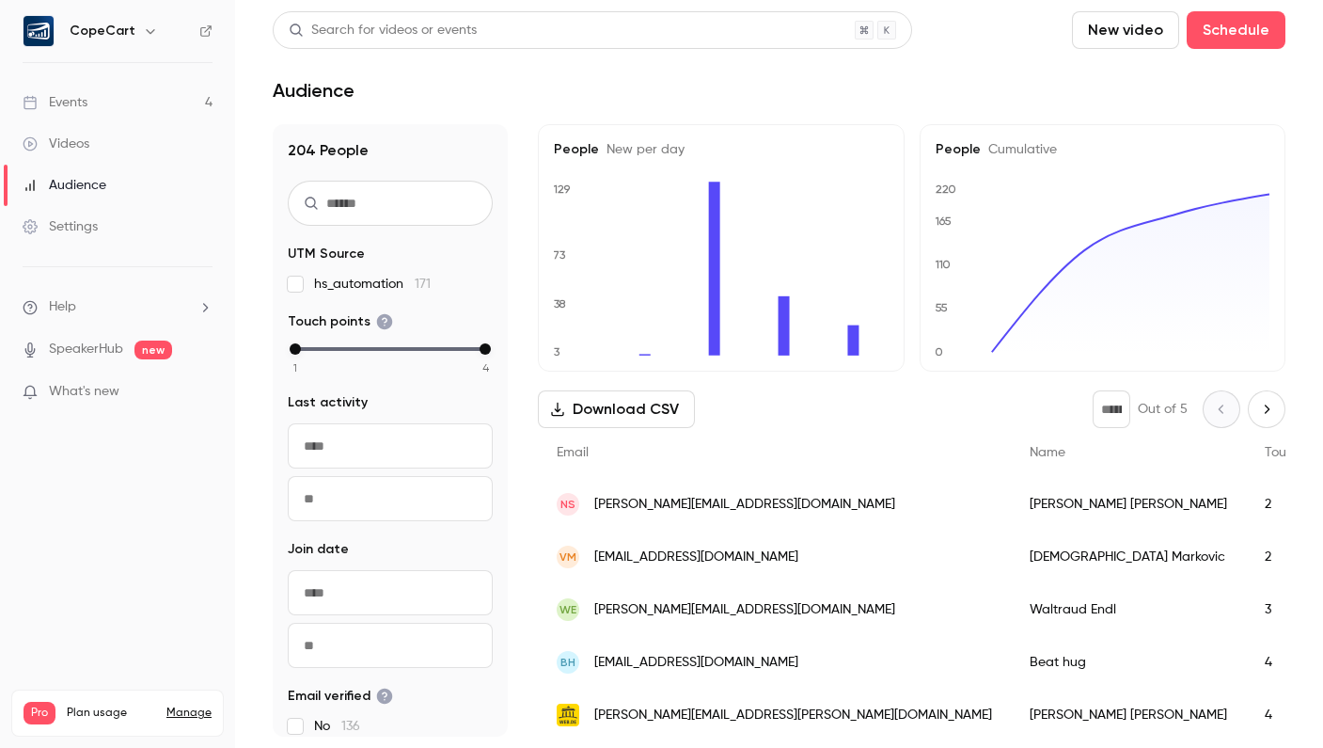
click at [109, 93] on link "Events 4" at bounding box center [117, 102] width 235 height 41
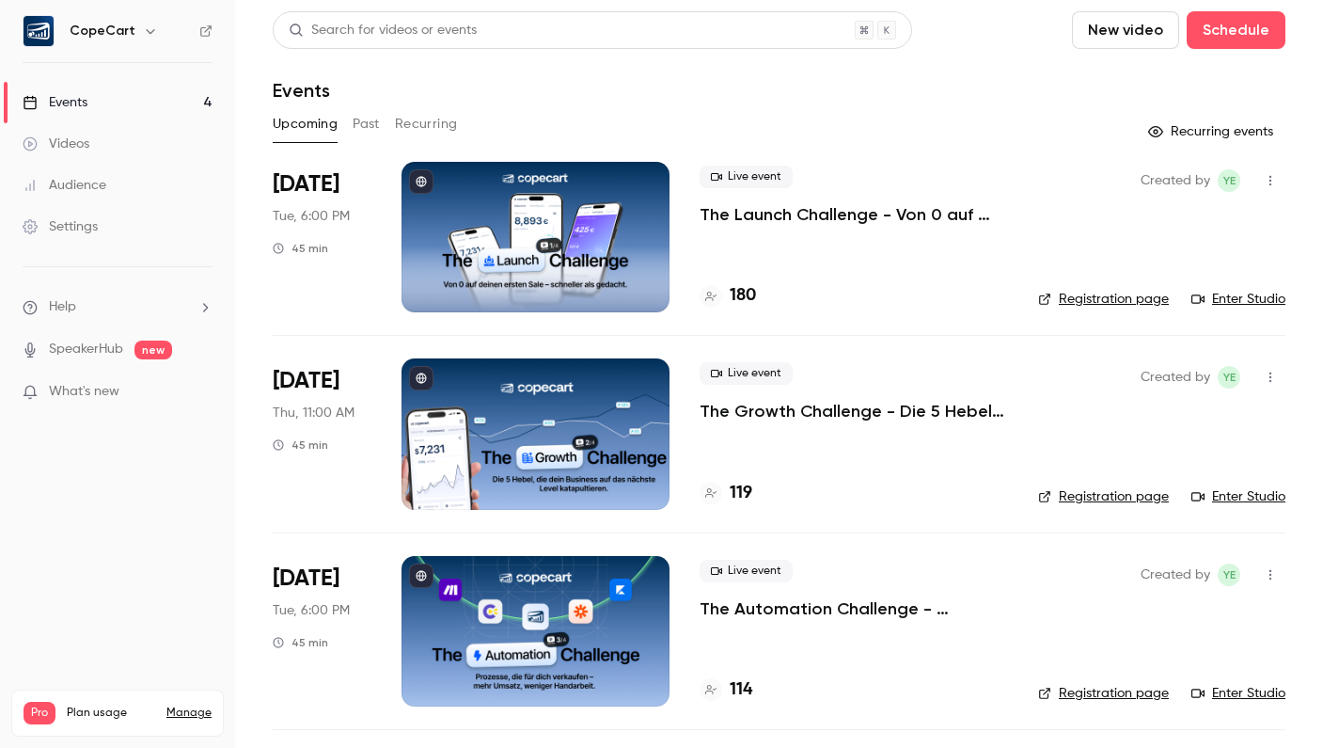
click at [131, 219] on link "Settings" at bounding box center [117, 226] width 235 height 41
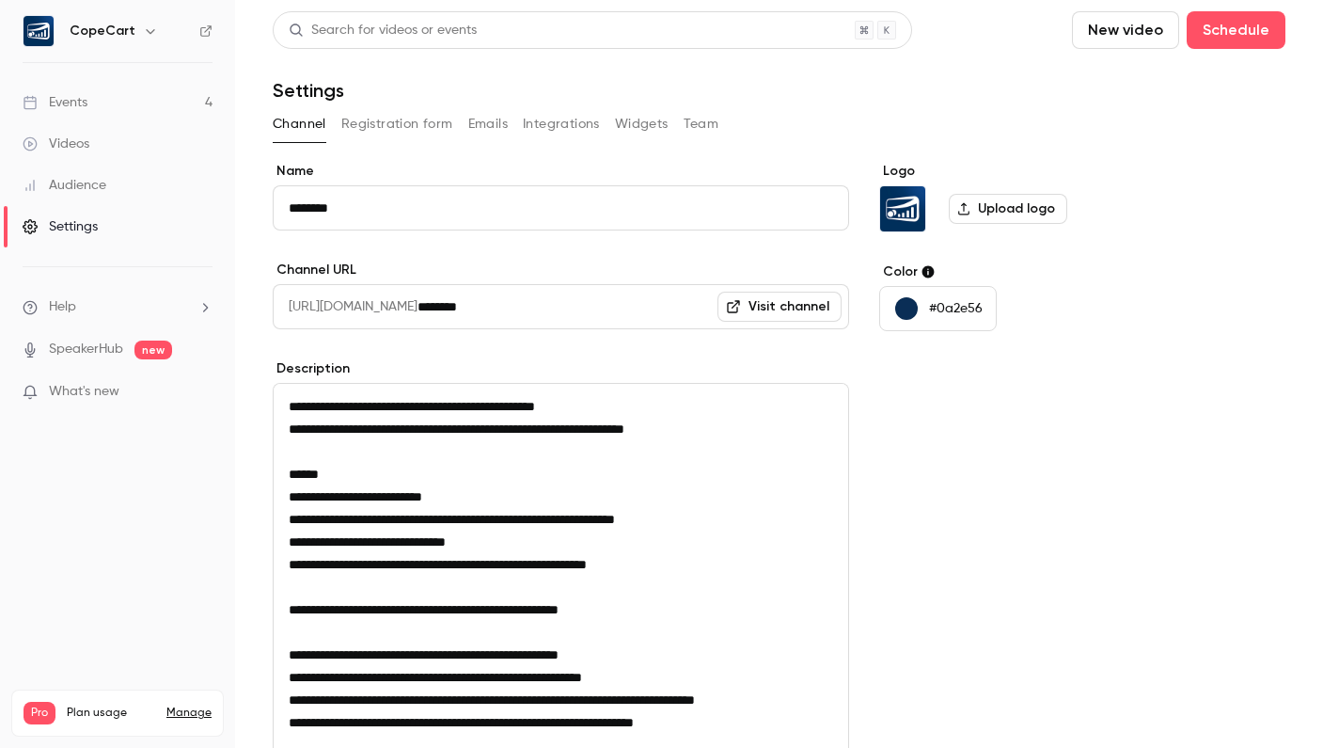
click at [695, 123] on button "Team" at bounding box center [702, 124] width 36 height 30
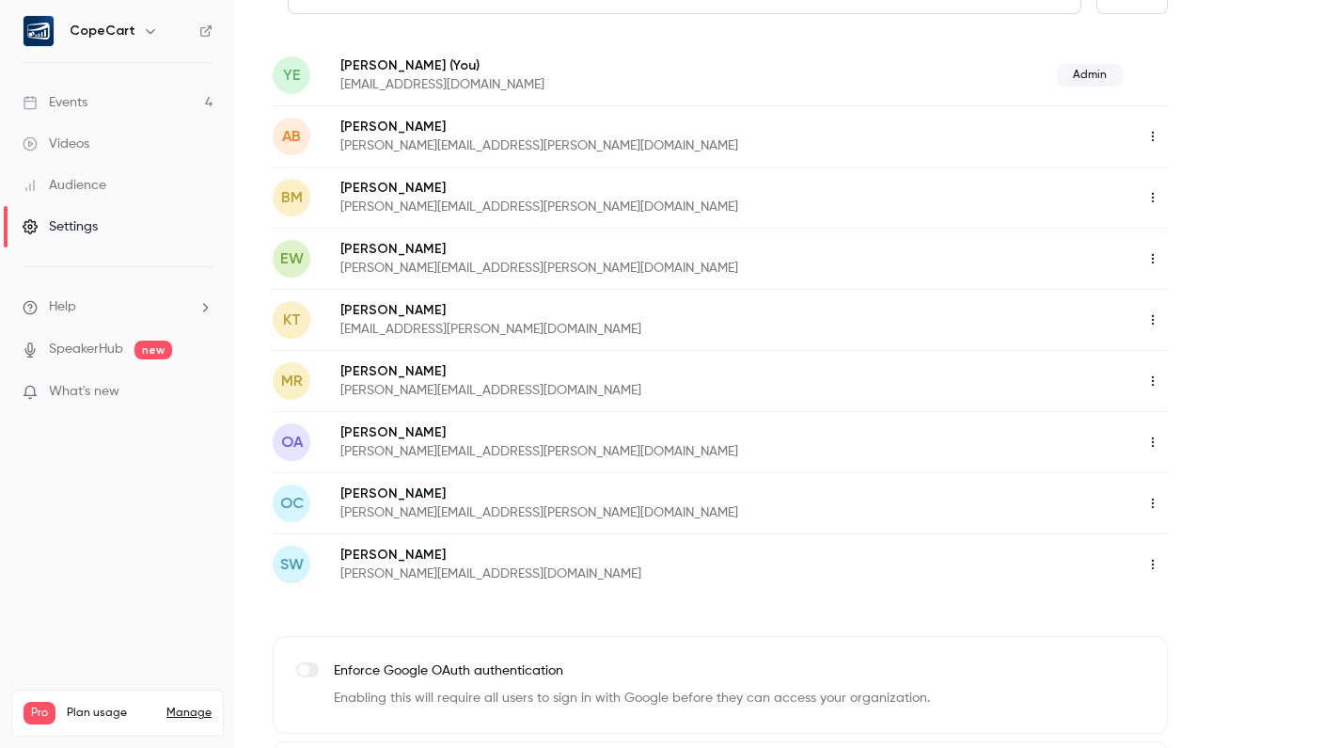
scroll to position [191, 0]
click at [138, 99] on link "Events 4" at bounding box center [117, 102] width 235 height 41
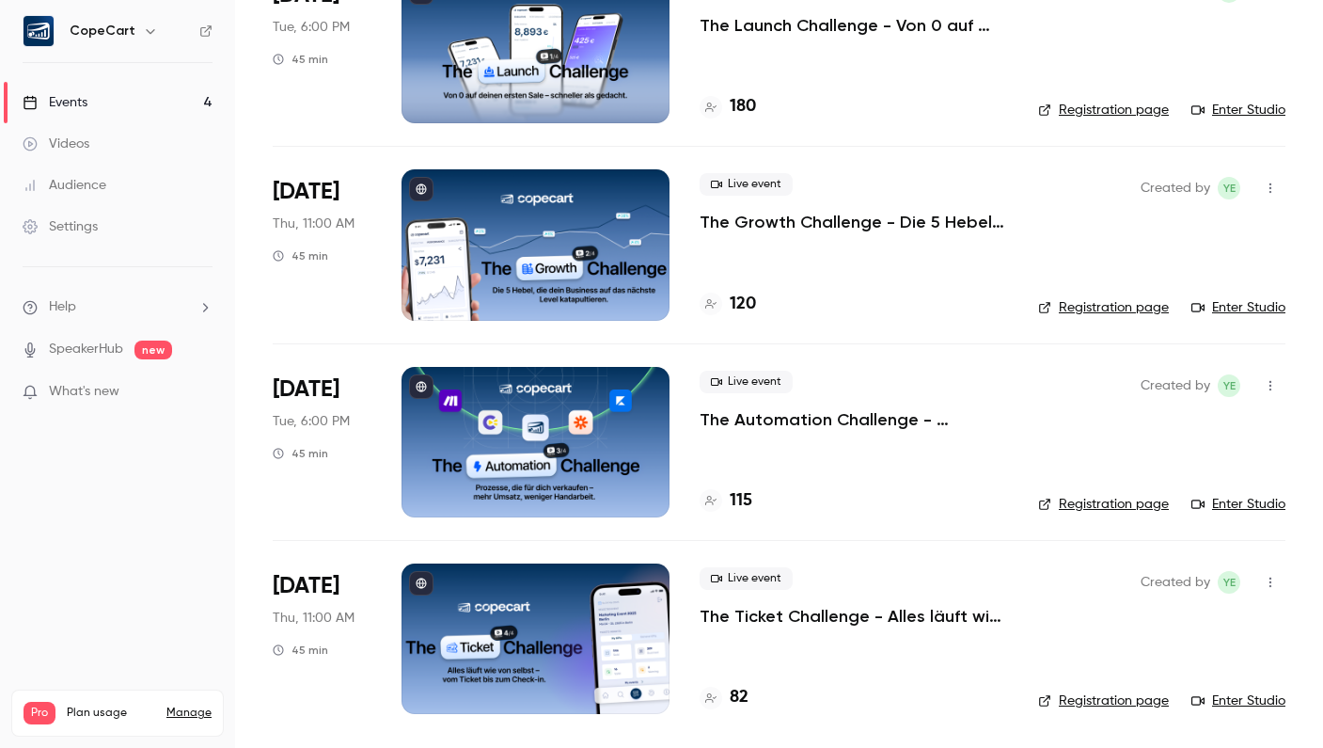
scroll to position [189, 0]
click at [77, 191] on div "Audience" at bounding box center [65, 185] width 84 height 19
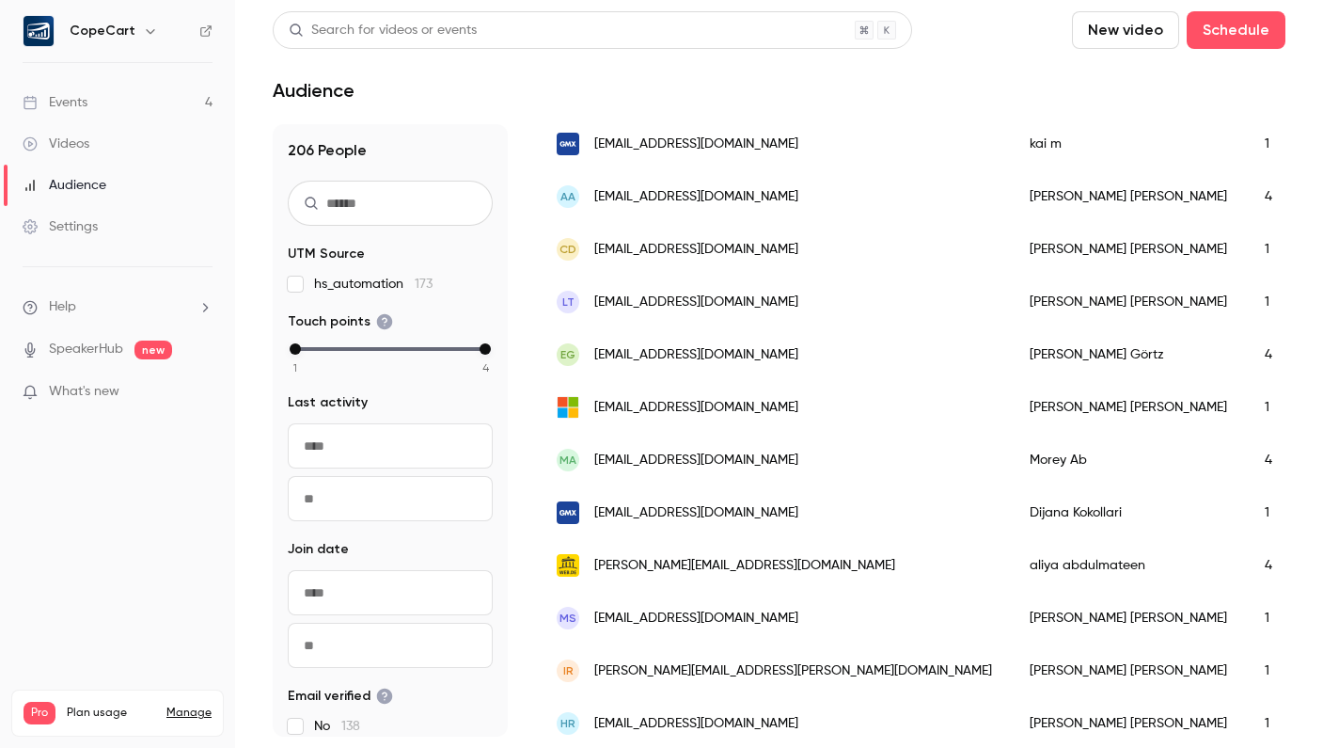
scroll to position [900, 0]
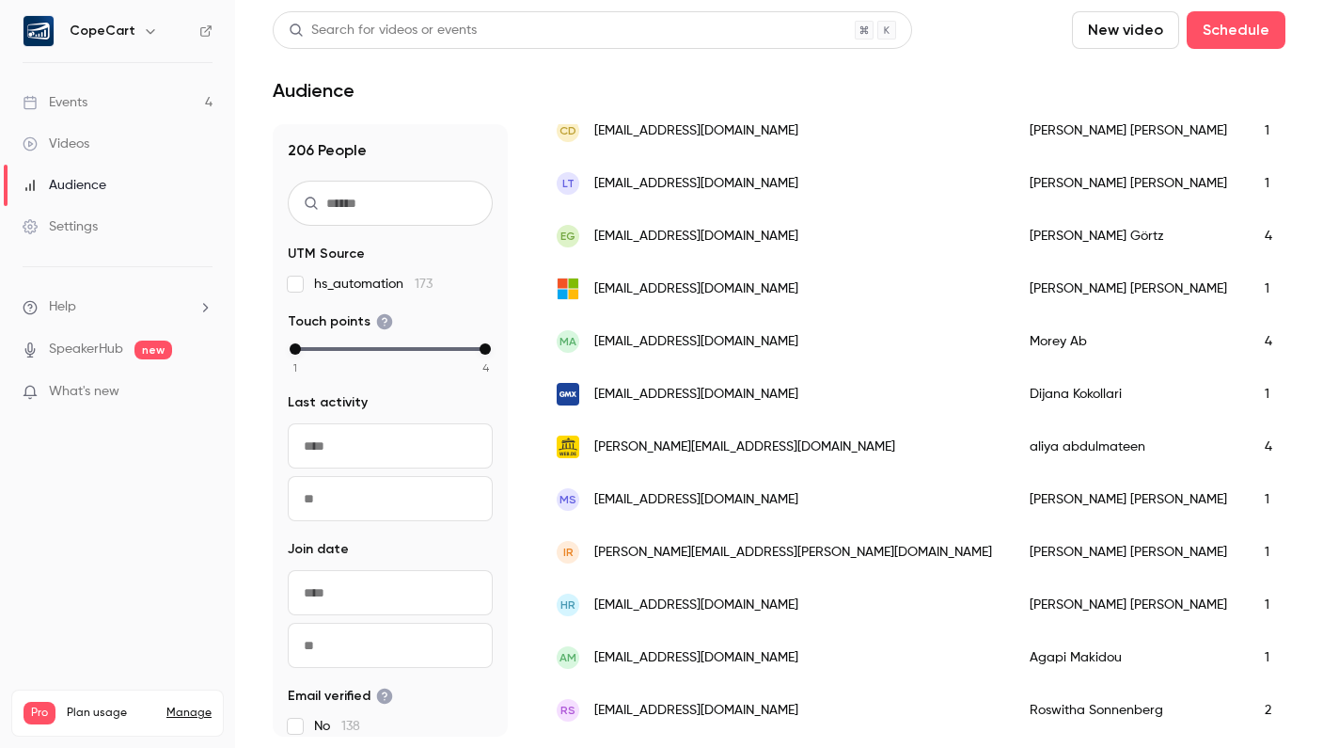
click at [153, 190] on link "Audience" at bounding box center [117, 185] width 235 height 41
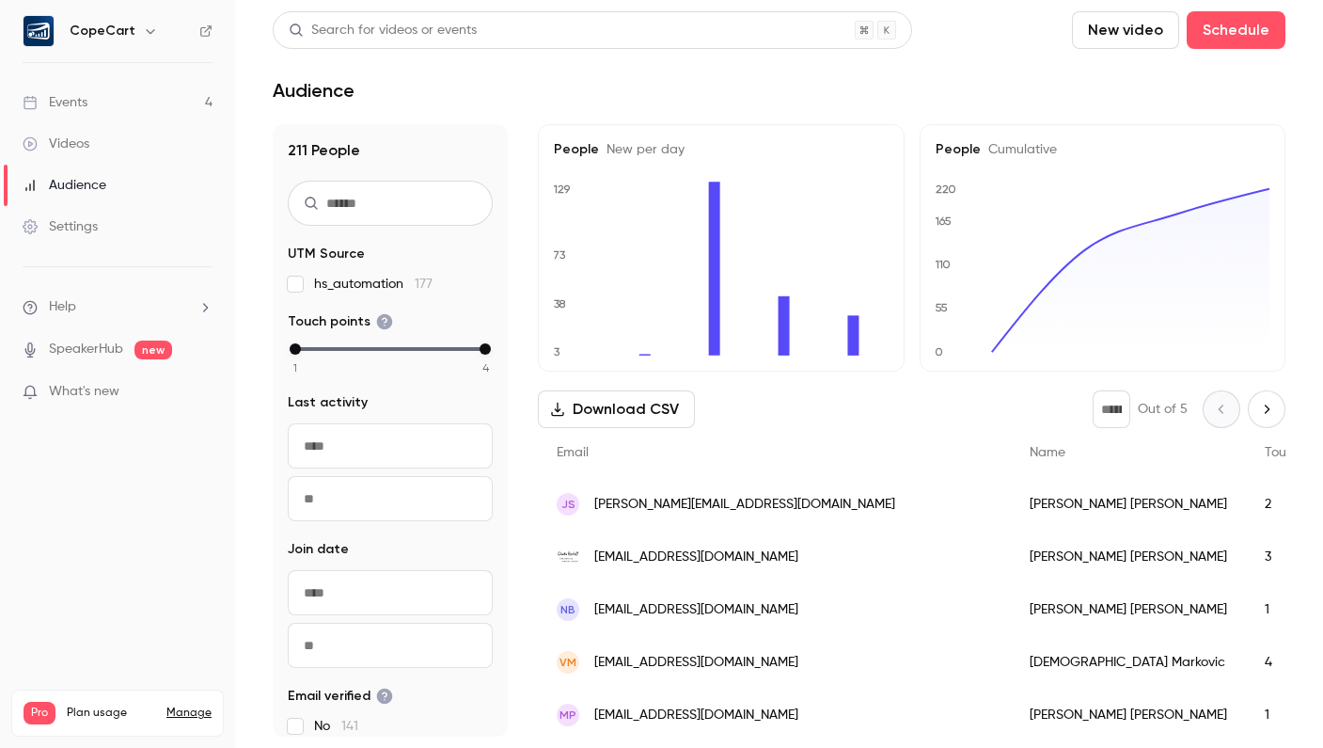
click at [134, 103] on link "Events 4" at bounding box center [117, 102] width 235 height 41
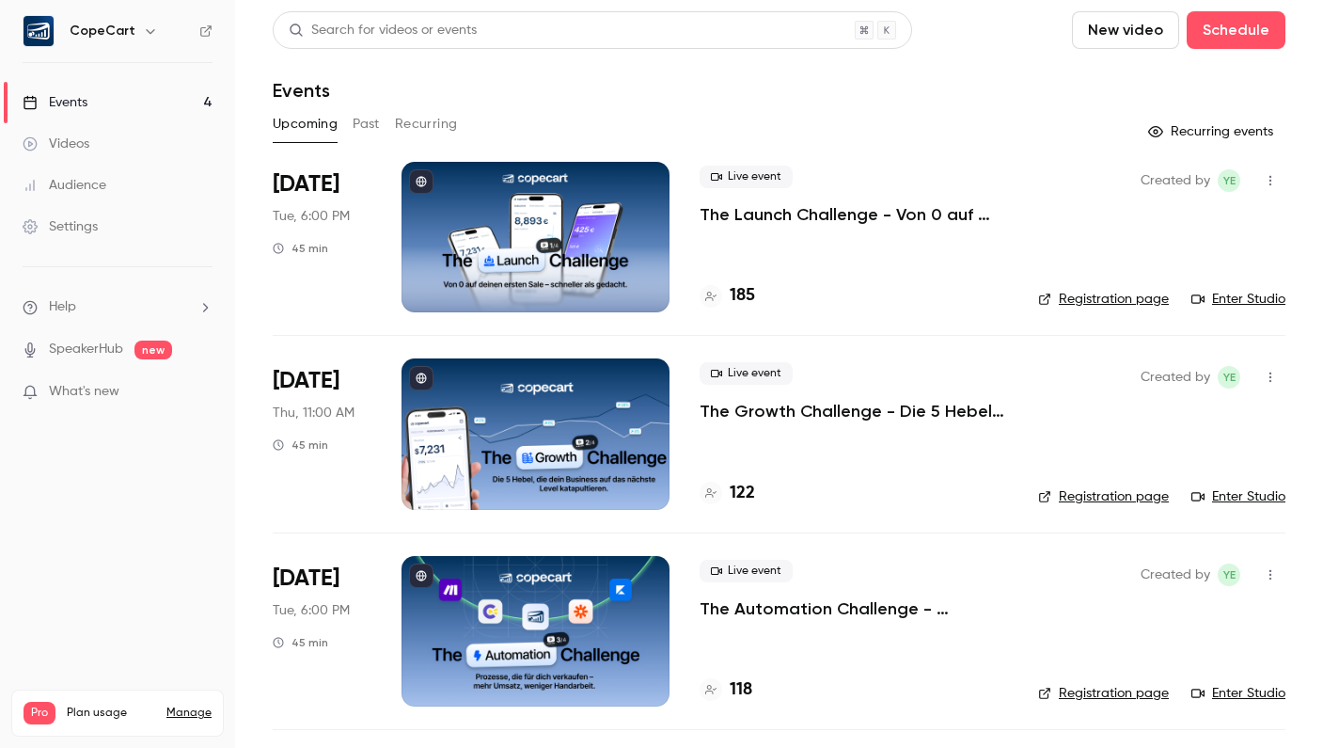
click at [119, 184] on link "Audience" at bounding box center [117, 185] width 235 height 41
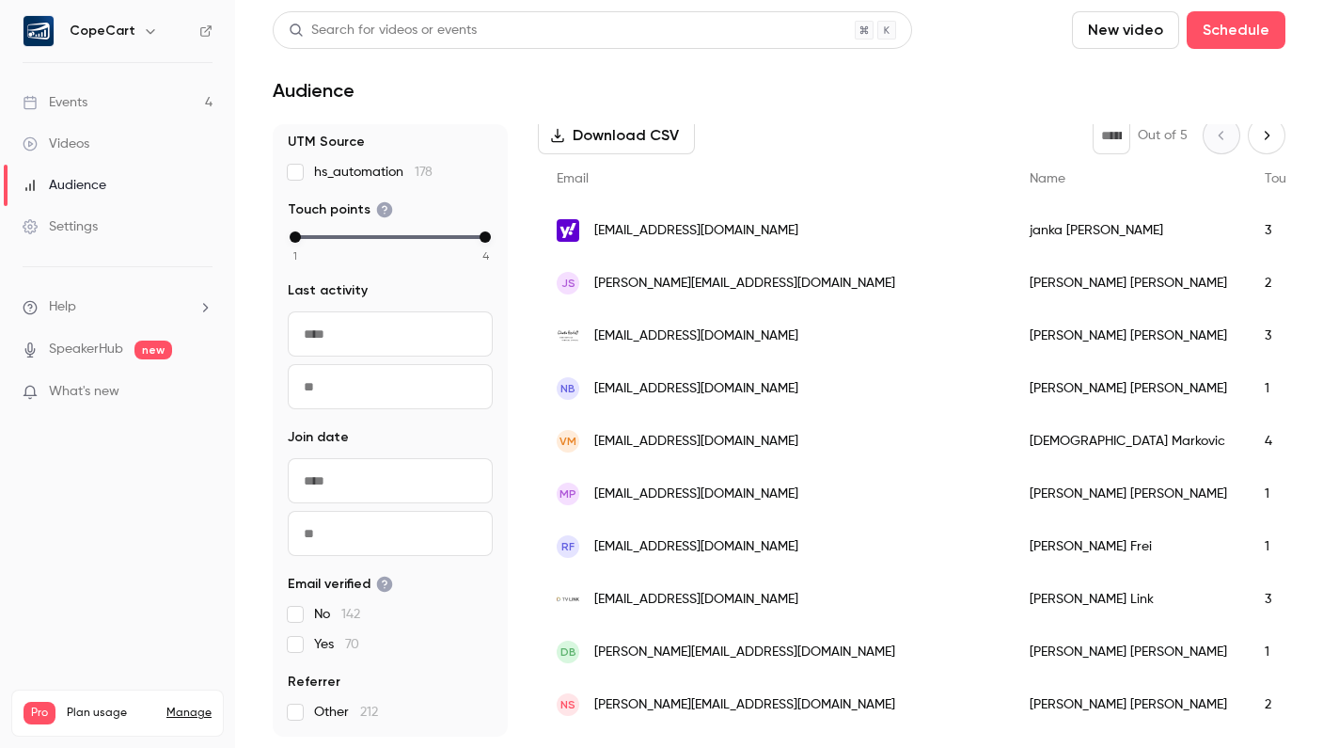
scroll to position [302, 0]
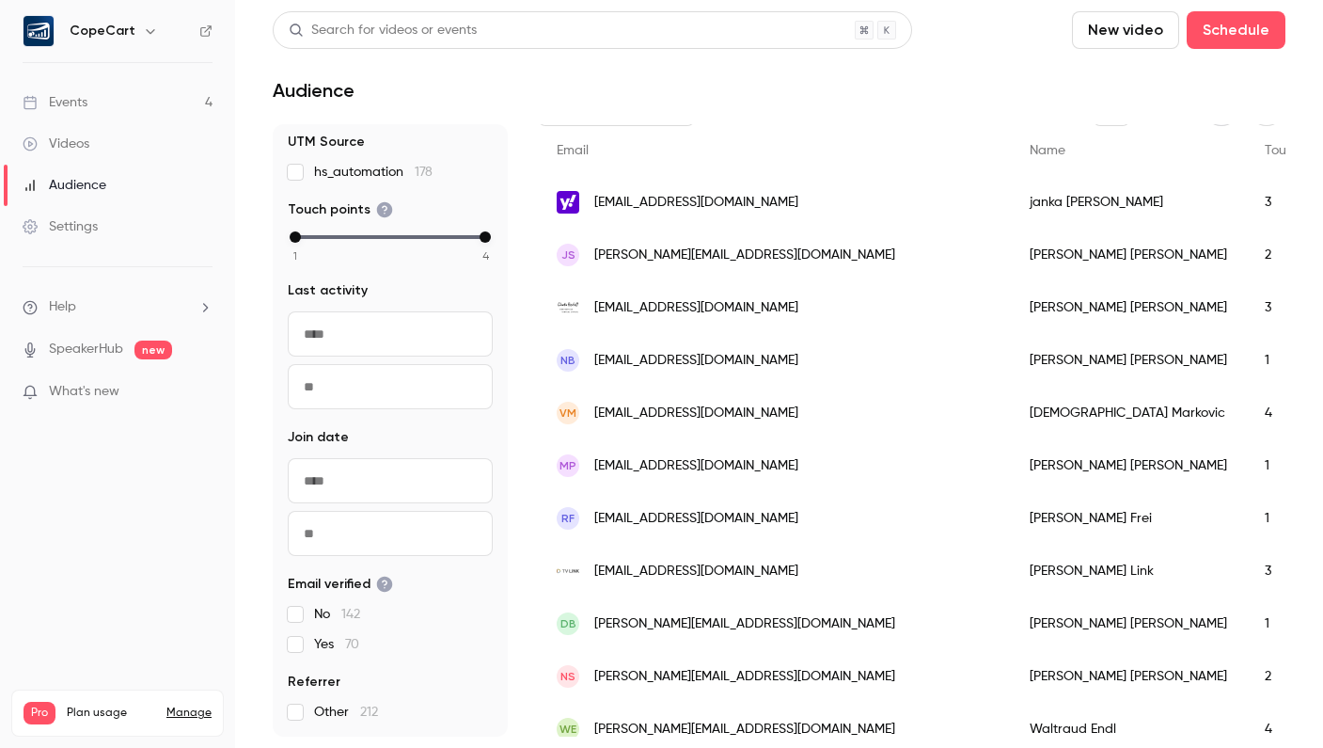
click at [1246, 197] on div "3" at bounding box center [1303, 202] width 115 height 53
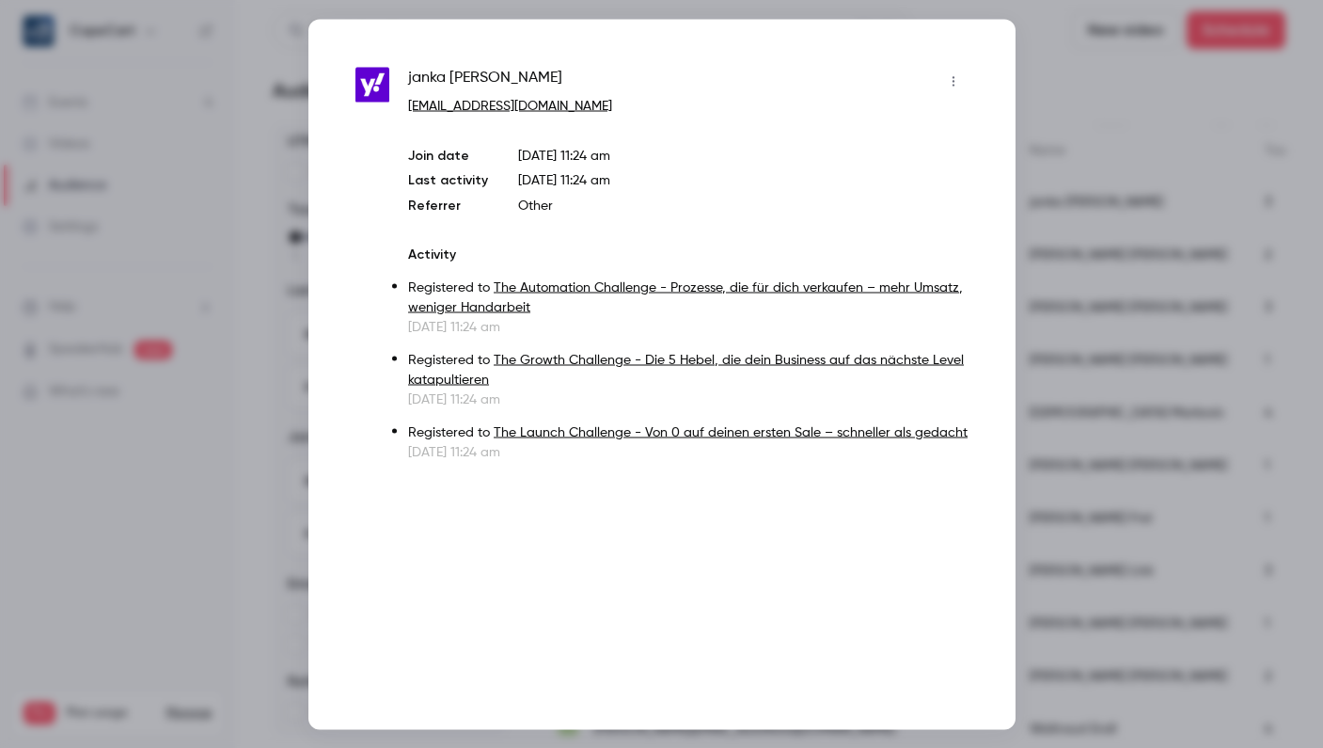
click at [1155, 103] on div at bounding box center [661, 374] width 1323 height 748
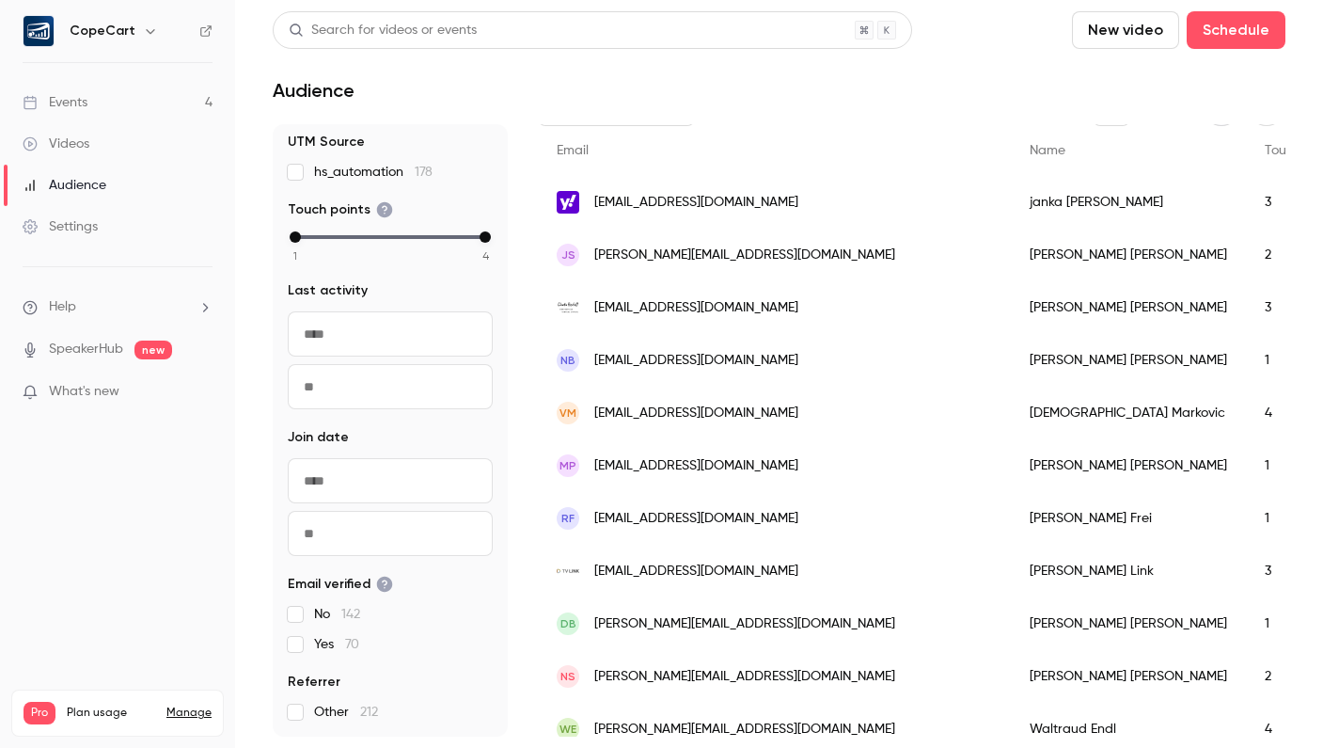
click at [150, 98] on link "Events 4" at bounding box center [117, 102] width 235 height 41
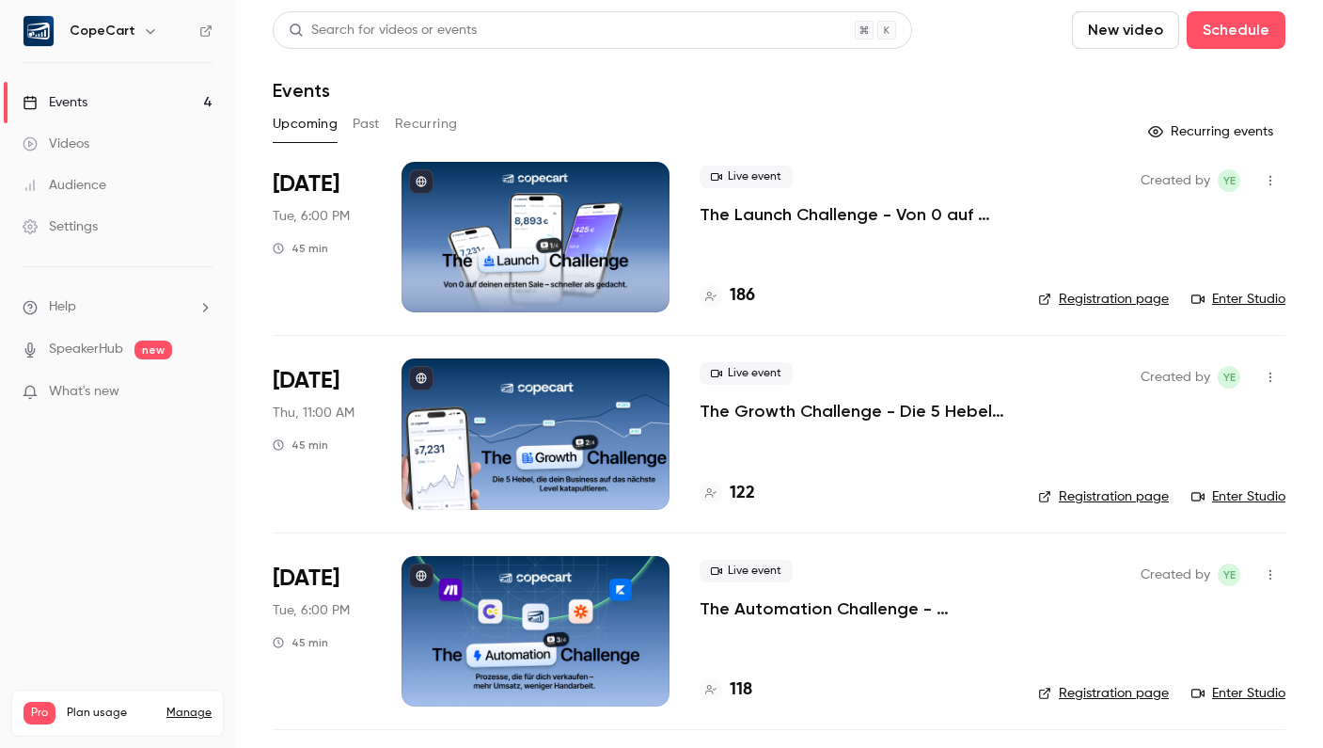
click at [92, 188] on div "Audience" at bounding box center [65, 185] width 84 height 19
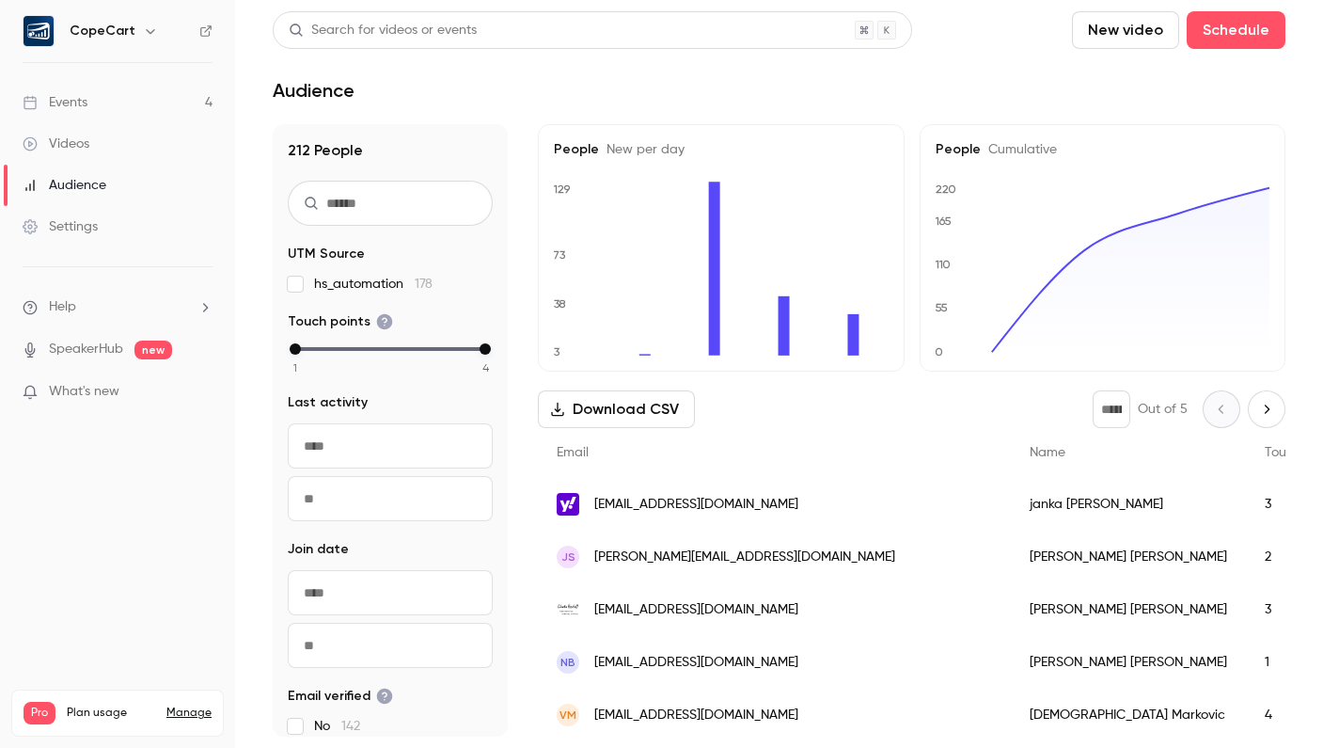
click at [408, 209] on input "text" at bounding box center [390, 203] width 205 height 45
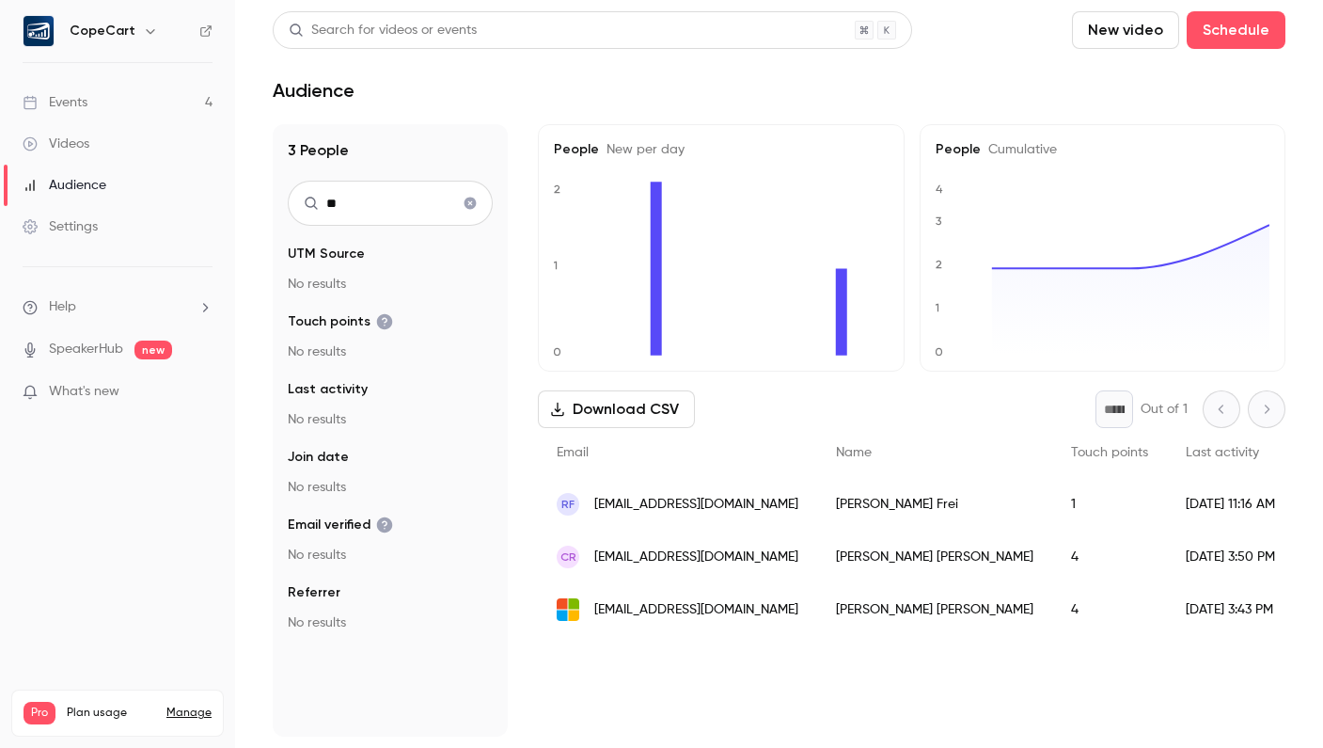
type input "*"
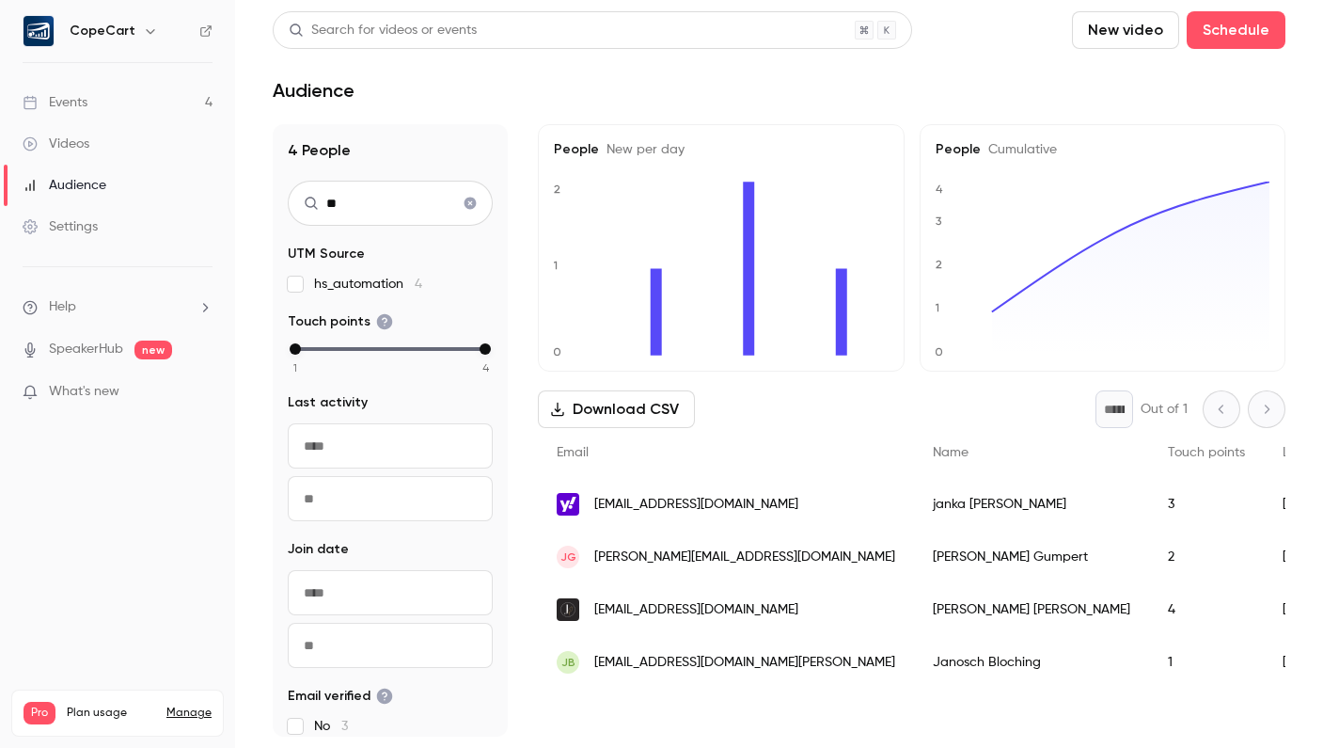
type input "*"
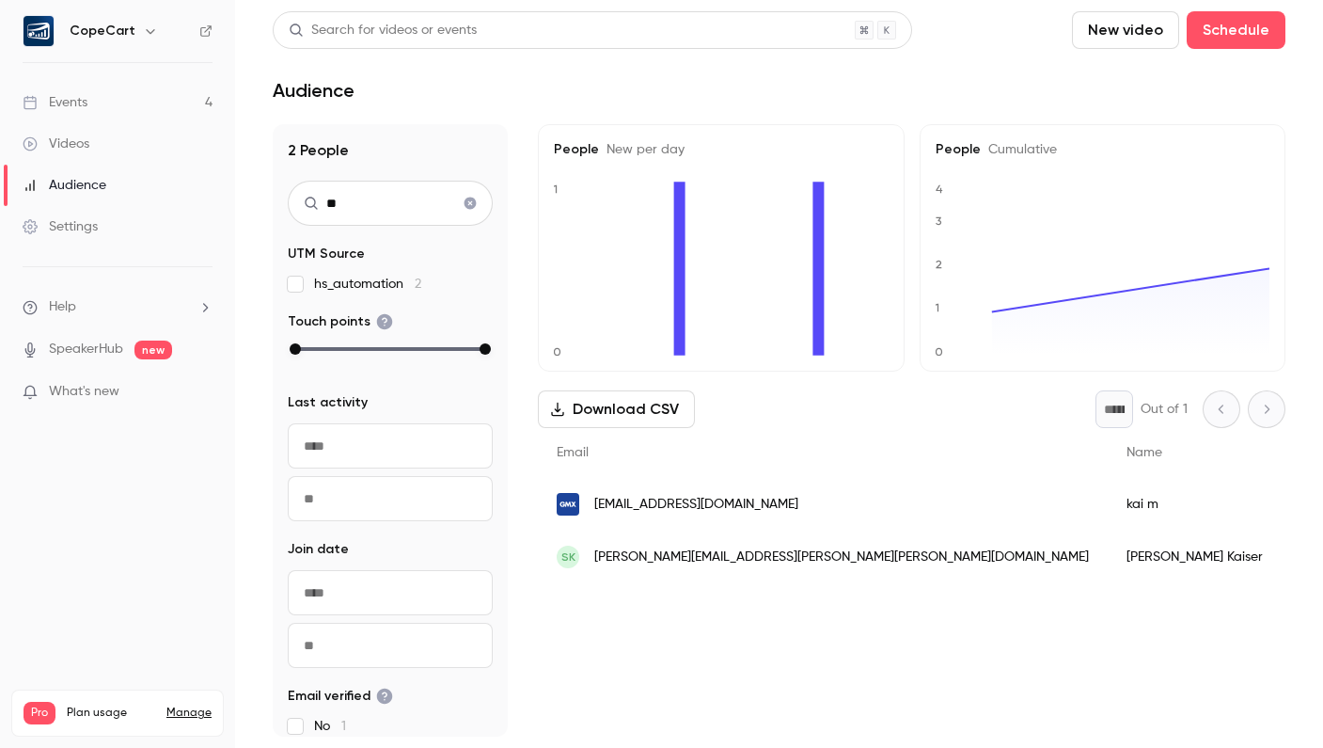
type input "*"
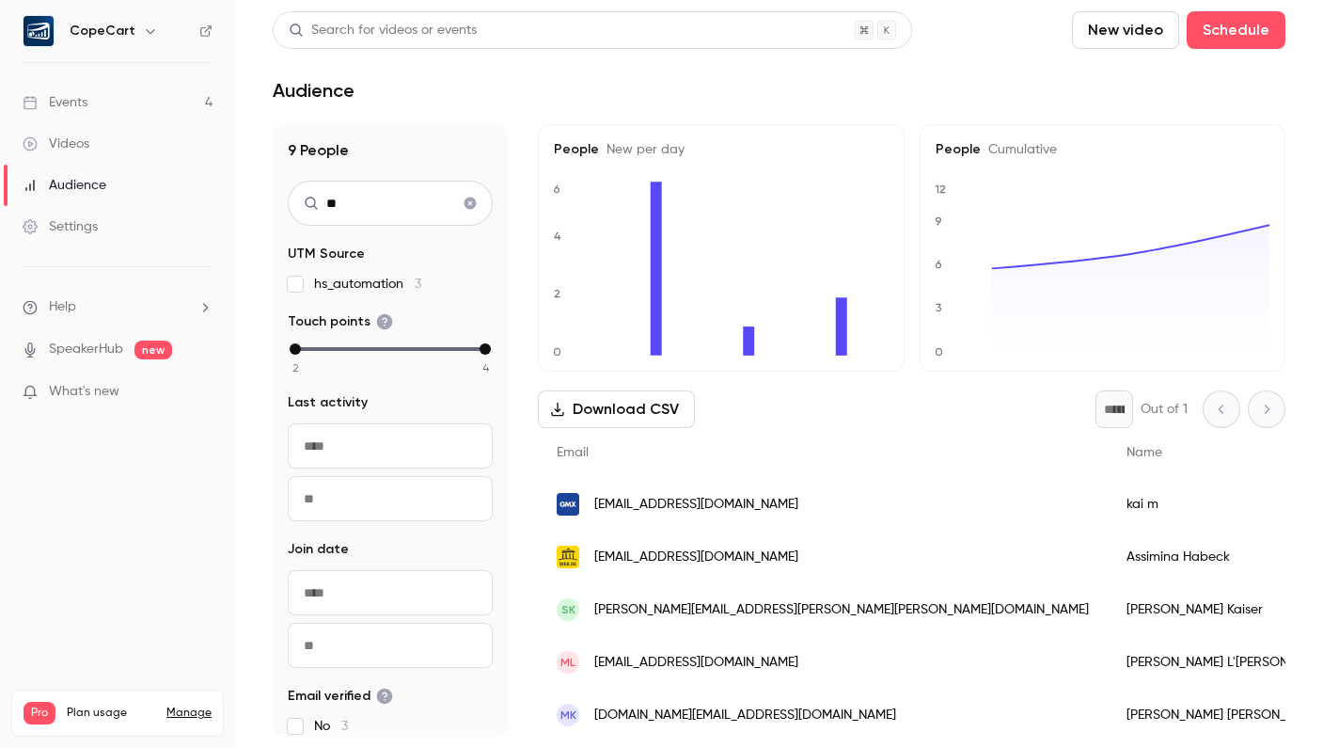
type input "*"
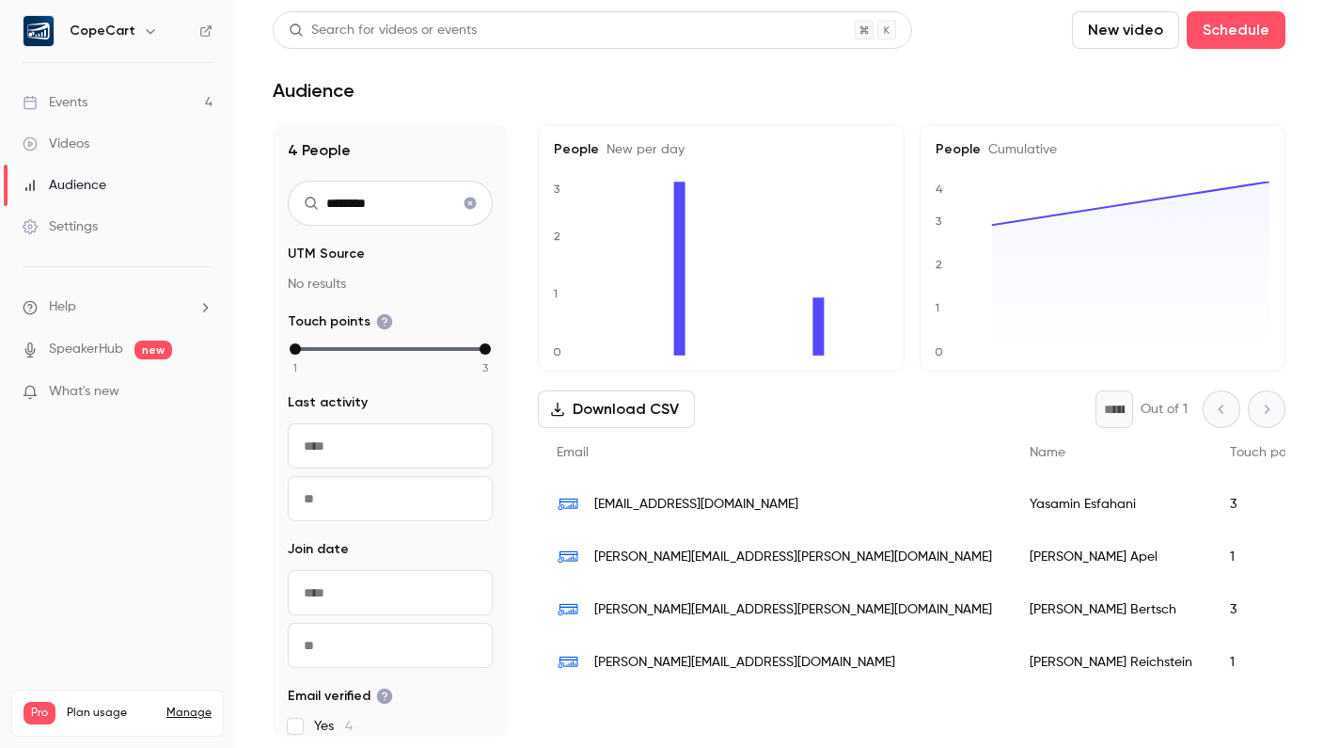
type input "********"
drag, startPoint x: 364, startPoint y: 209, endPoint x: 150, endPoint y: 90, distance: 245.0
click at [150, 90] on link "Events 4" at bounding box center [117, 102] width 235 height 41
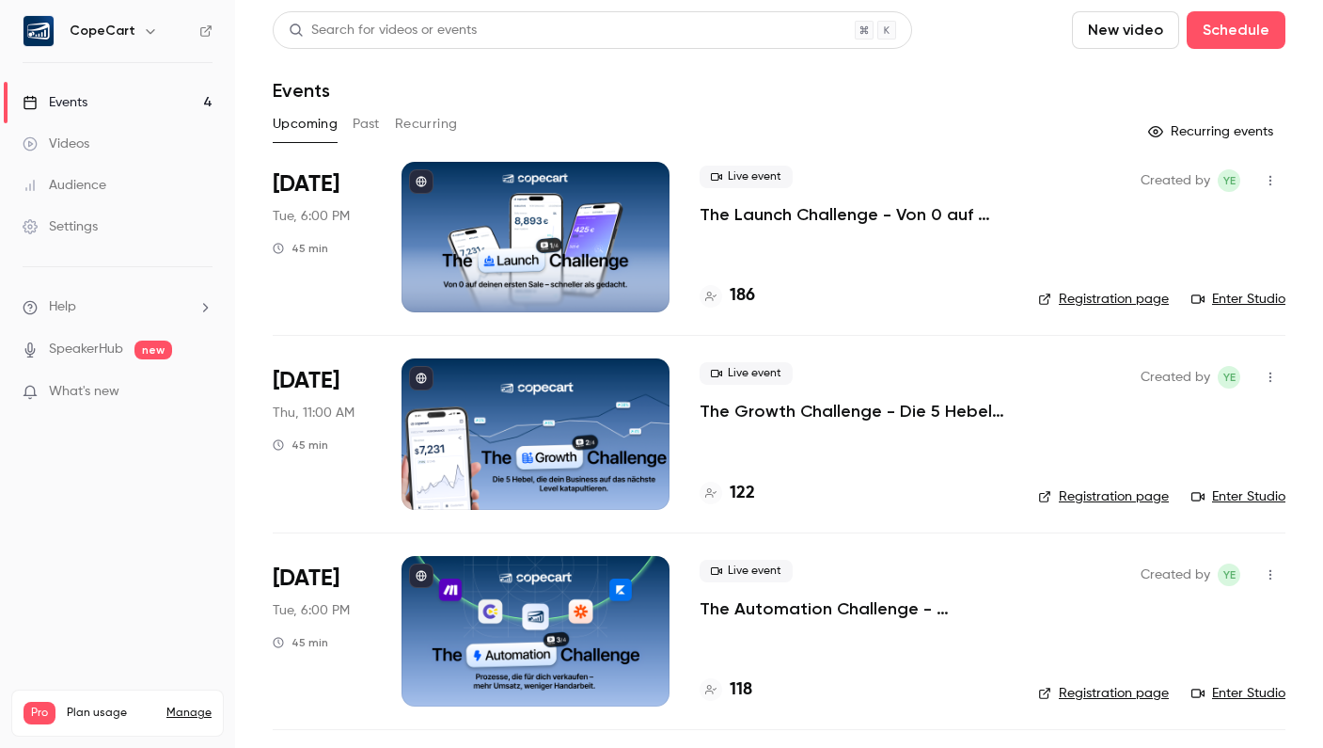
click at [136, 100] on link "Events 4" at bounding box center [117, 102] width 235 height 41
click at [134, 181] on link "Audience" at bounding box center [117, 185] width 235 height 41
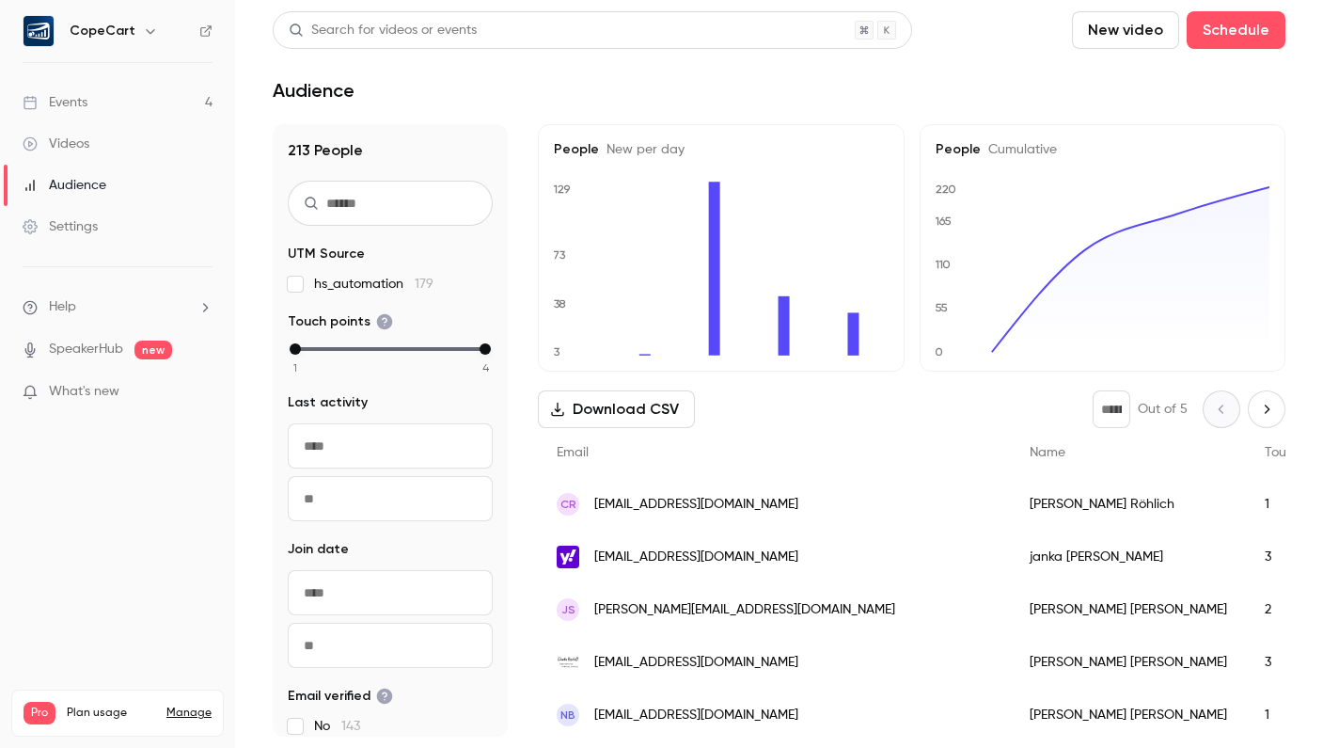
click at [115, 109] on link "Events 4" at bounding box center [117, 102] width 235 height 41
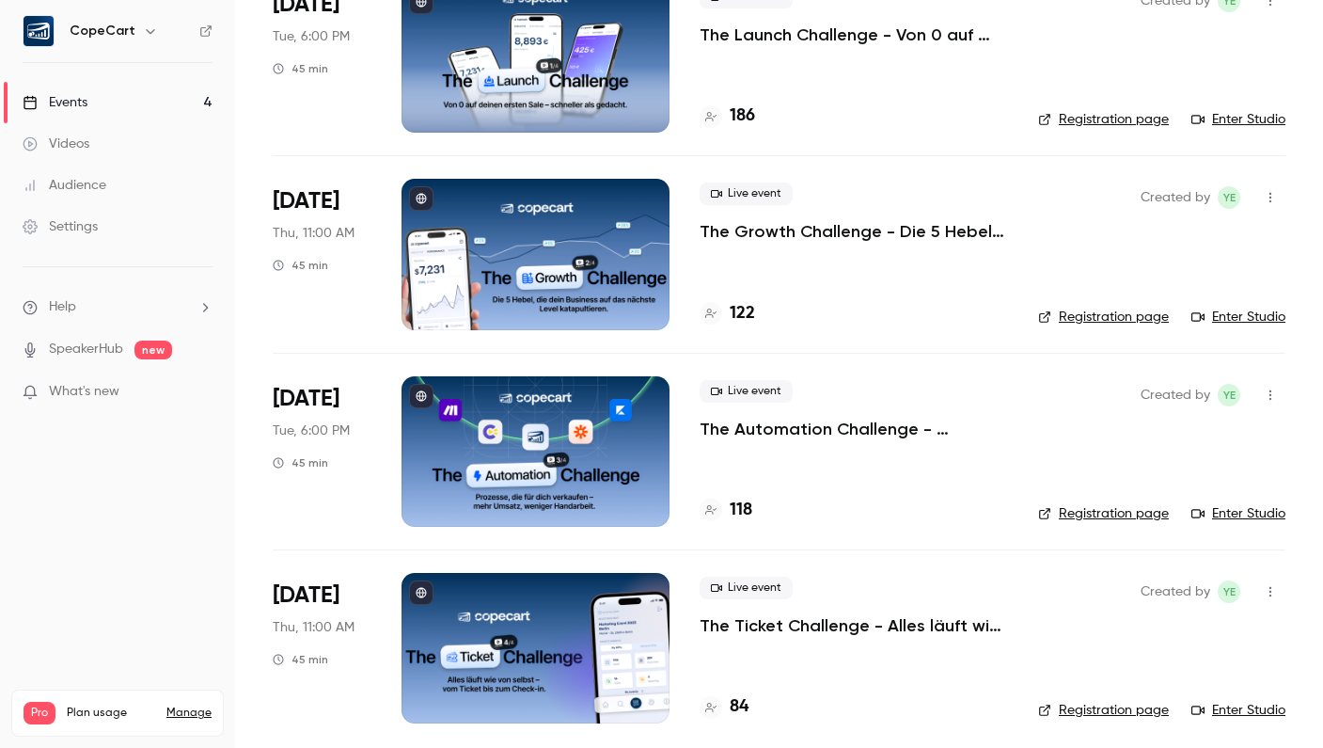
scroll to position [189, 0]
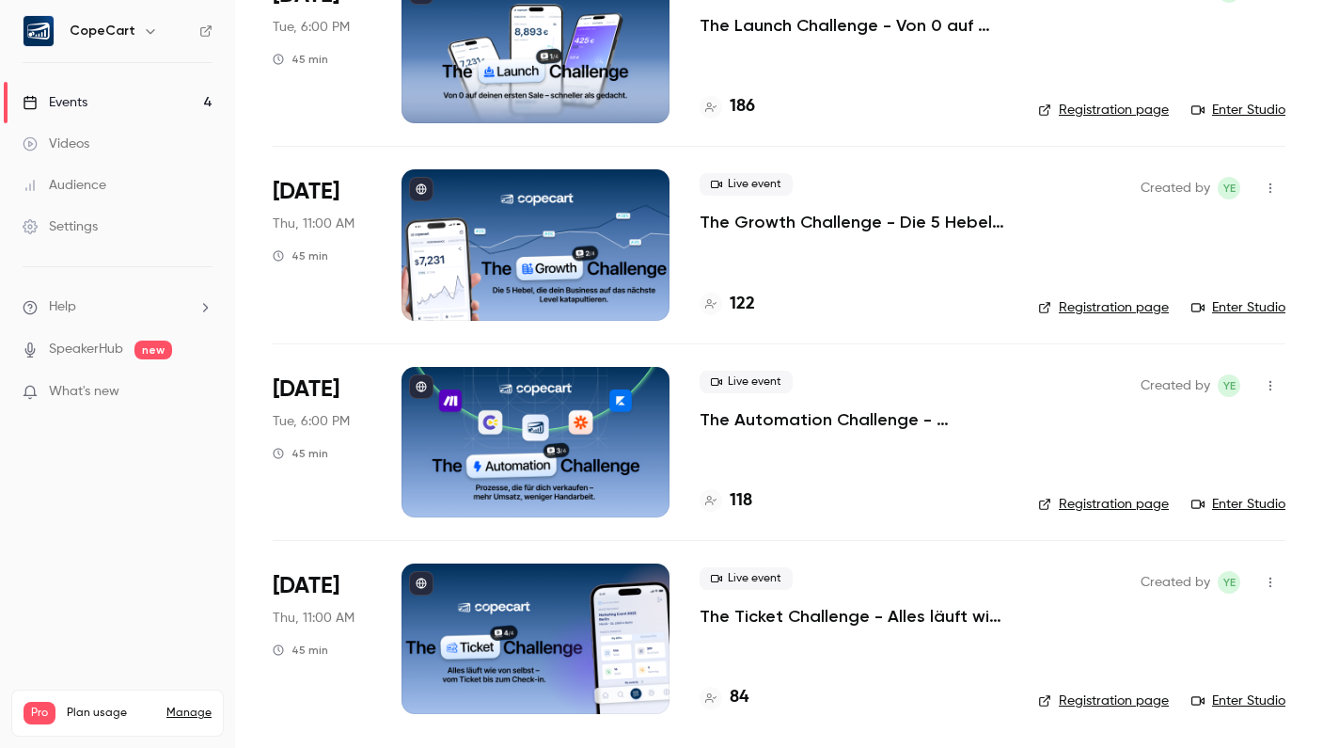
click at [166, 102] on link "Events 4" at bounding box center [117, 102] width 235 height 41
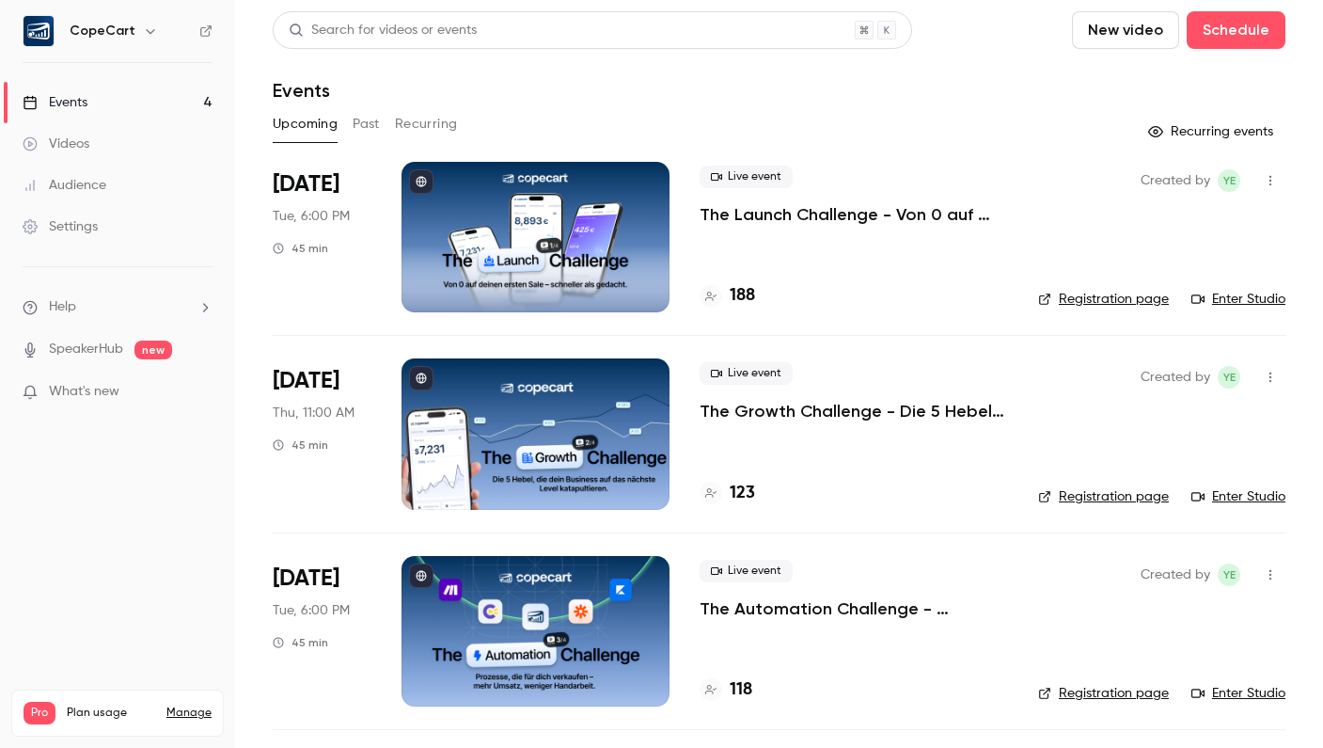
click at [95, 179] on div "Audience" at bounding box center [65, 185] width 84 height 19
